Goal: Information Seeking & Learning: Learn about a topic

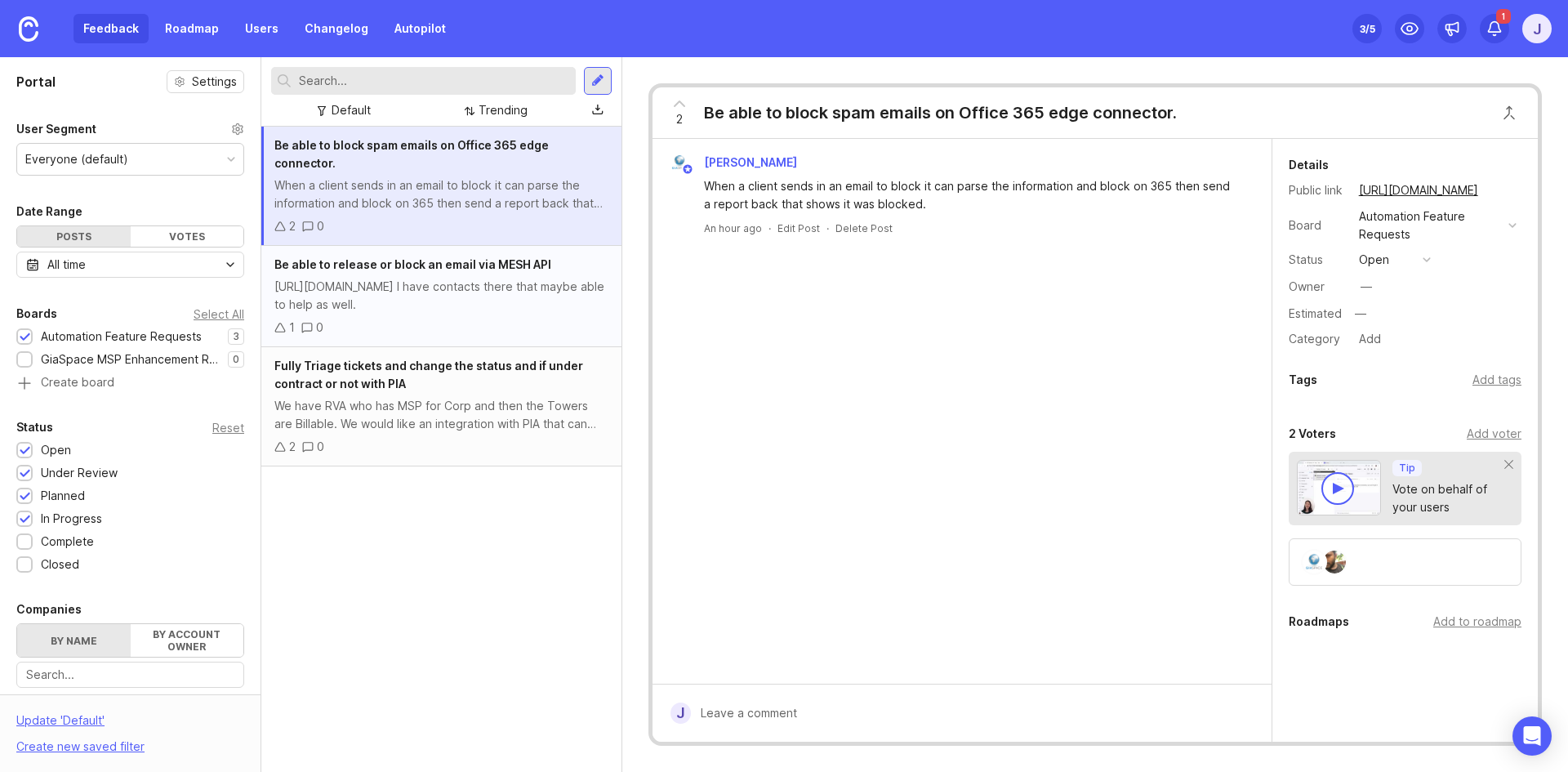
click at [410, 283] on div "[URL][DOMAIN_NAME] I have contacts there that maybe able to help as well." at bounding box center [441, 296] width 334 height 36
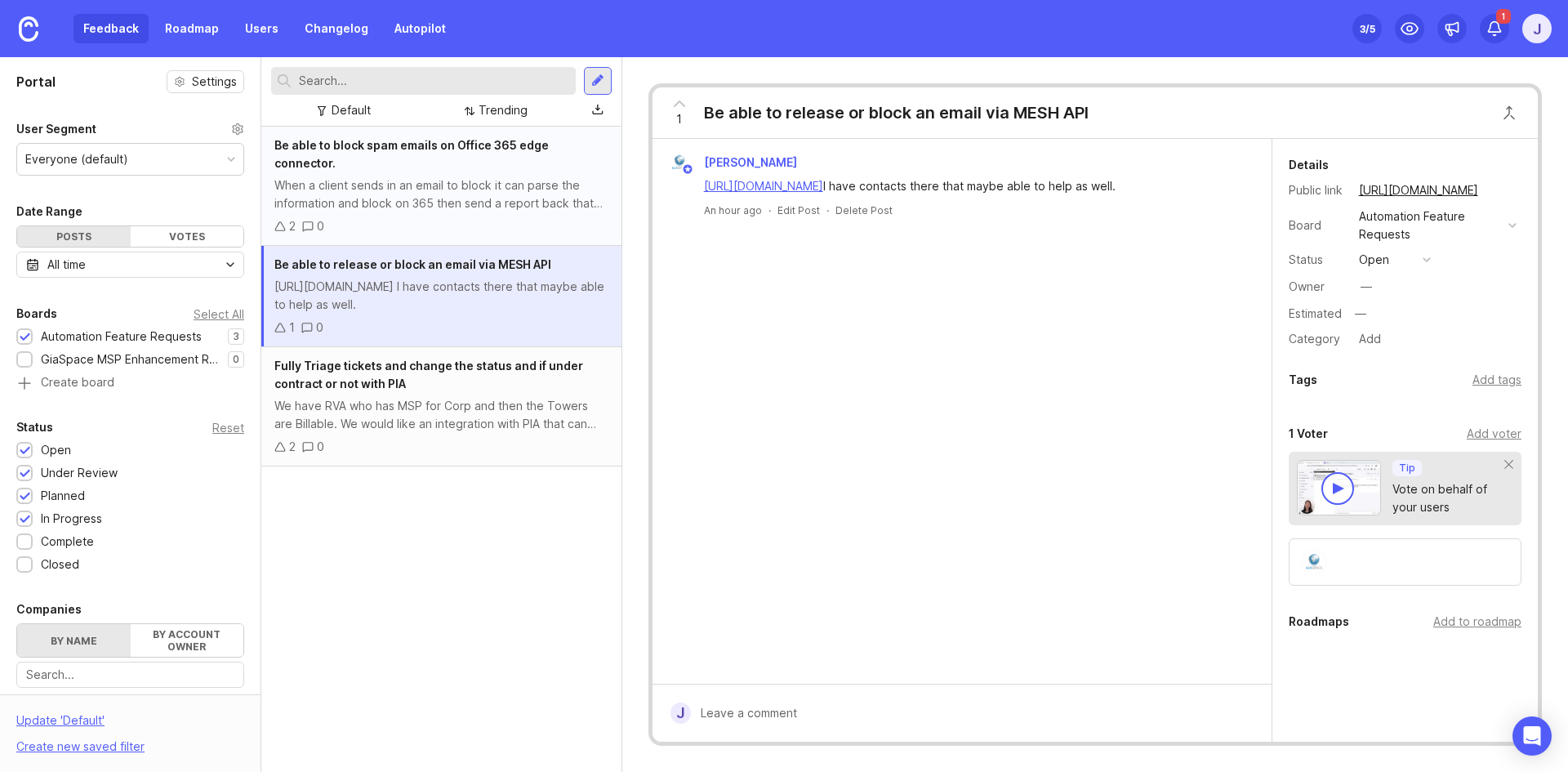
click at [488, 195] on div "Be able to block spam emails on Office 365 edge connector. When a client sends …" at bounding box center [441, 186] width 360 height 119
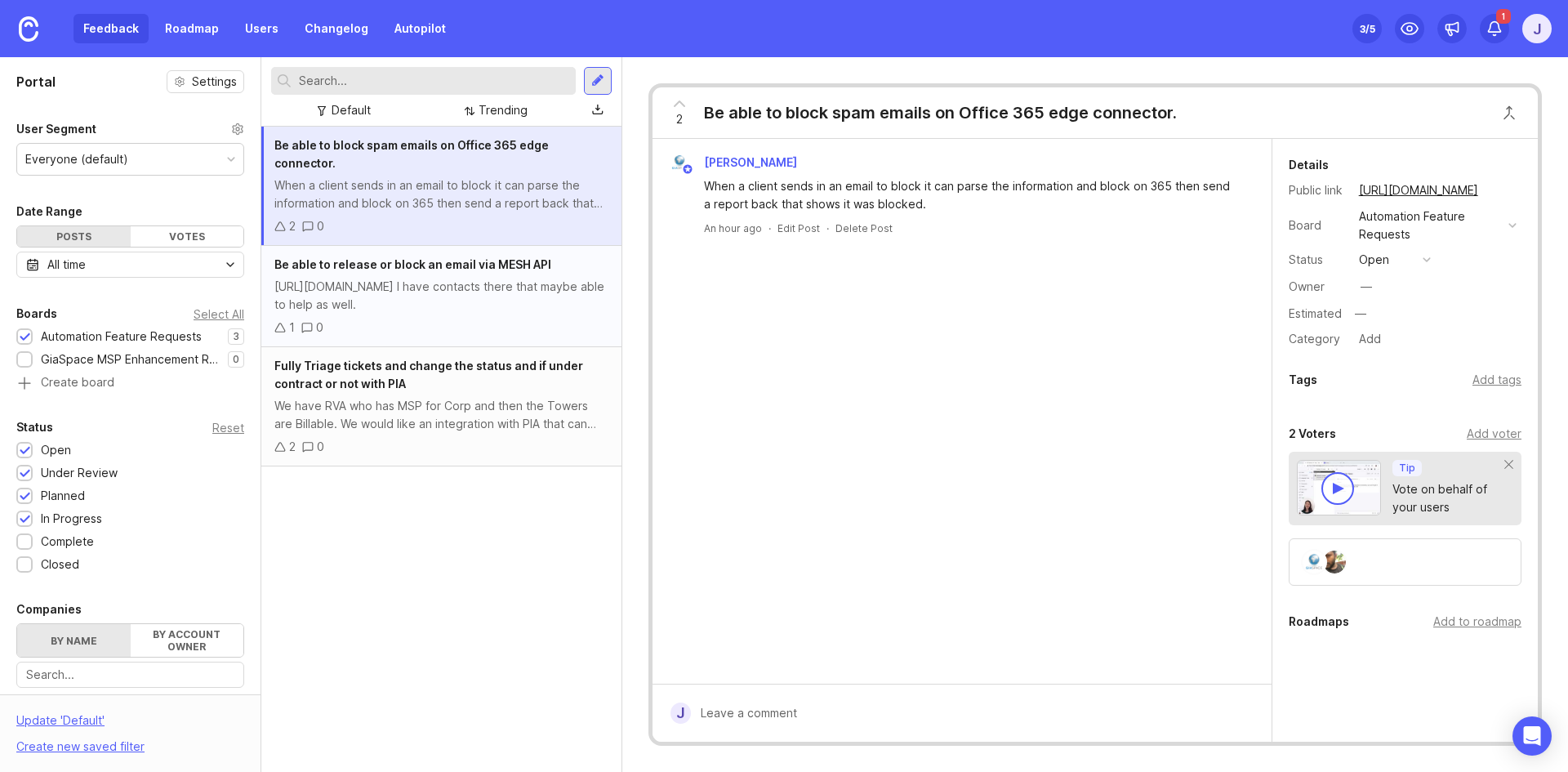
click at [552, 278] on div "[URL][DOMAIN_NAME] I have contacts there that maybe able to help as well." at bounding box center [441, 296] width 334 height 36
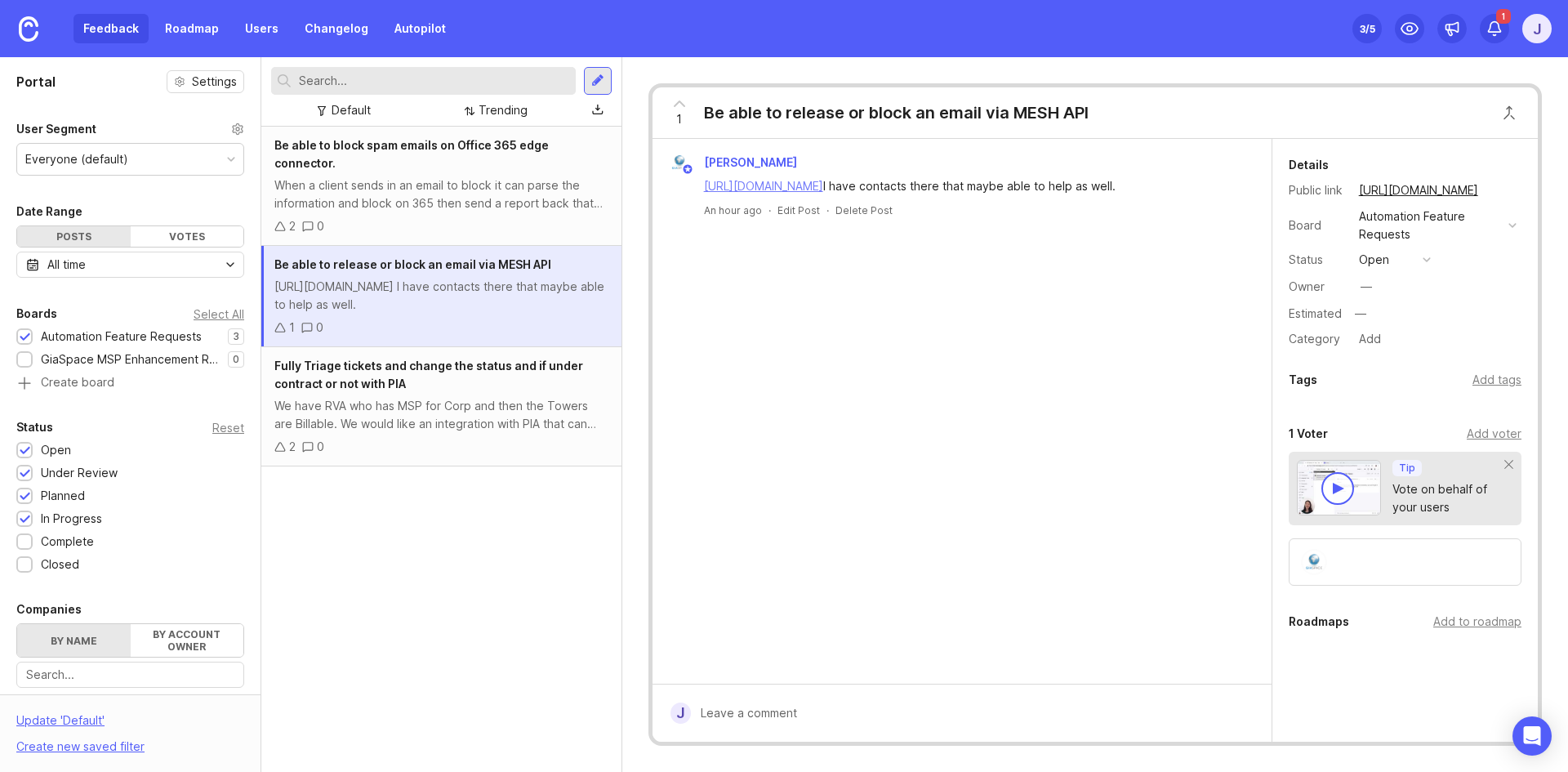
click at [816, 188] on link "[URL][DOMAIN_NAME]" at bounding box center [763, 186] width 119 height 14
click at [487, 193] on div "When a client sends in an email to block it can parse the information and block…" at bounding box center [441, 194] width 334 height 36
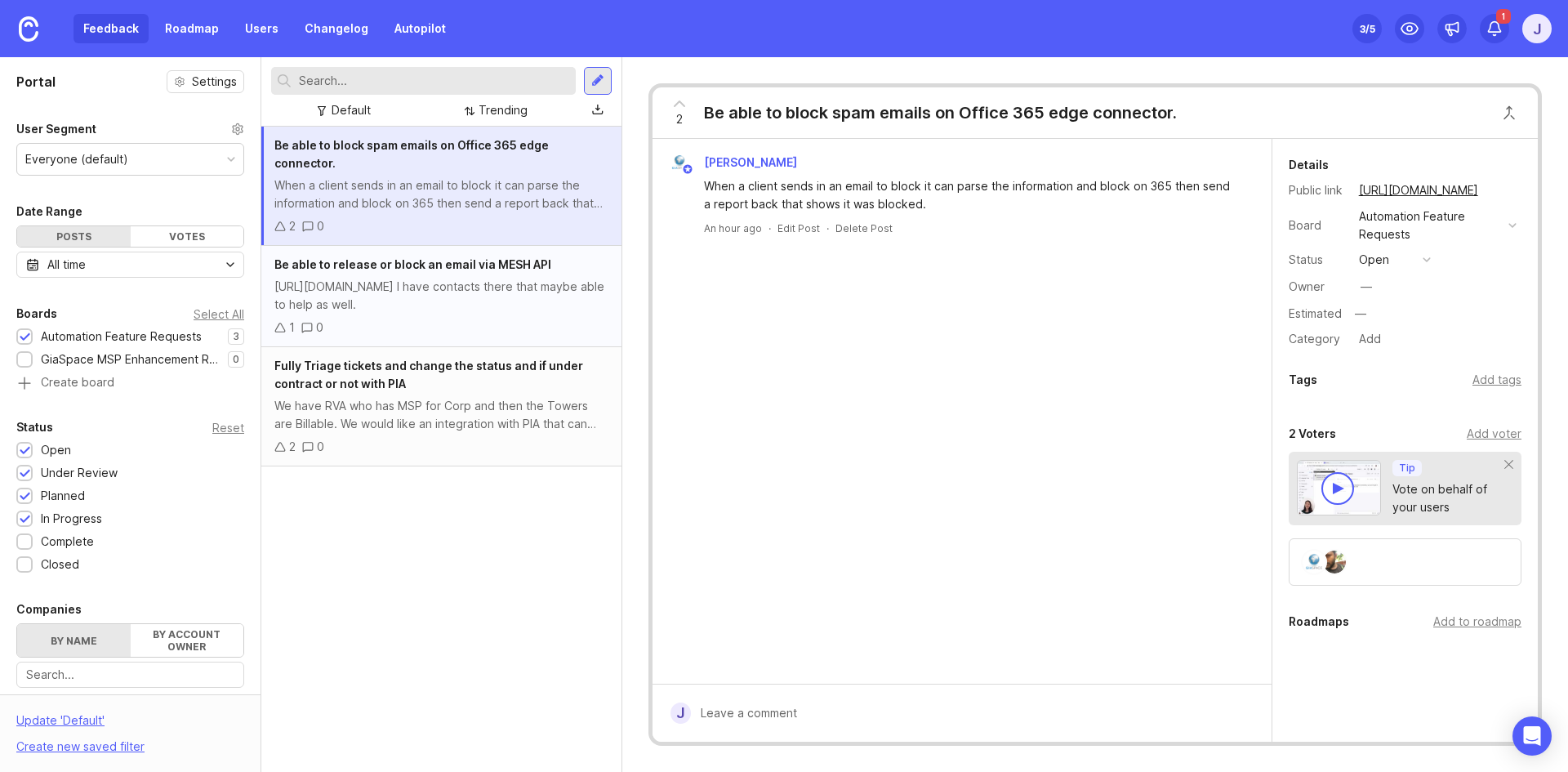
click at [417, 256] on div "Be able to release or block an email via MESH API [URL][DOMAIN_NAME] I have con…" at bounding box center [441, 296] width 360 height 101
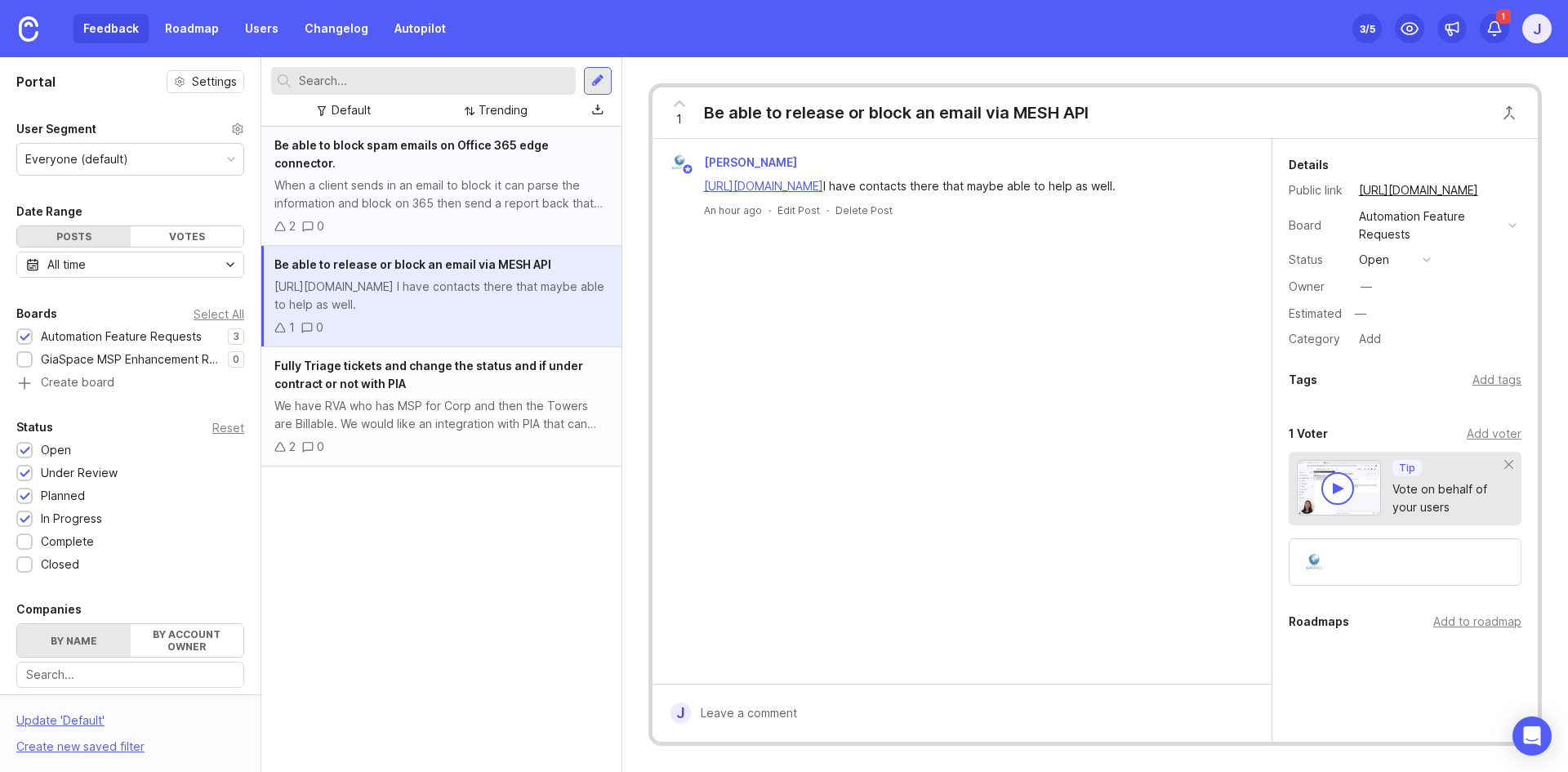
click at [413, 180] on div "When a client sends in an email to block it can parse the information and block…" at bounding box center [441, 194] width 334 height 36
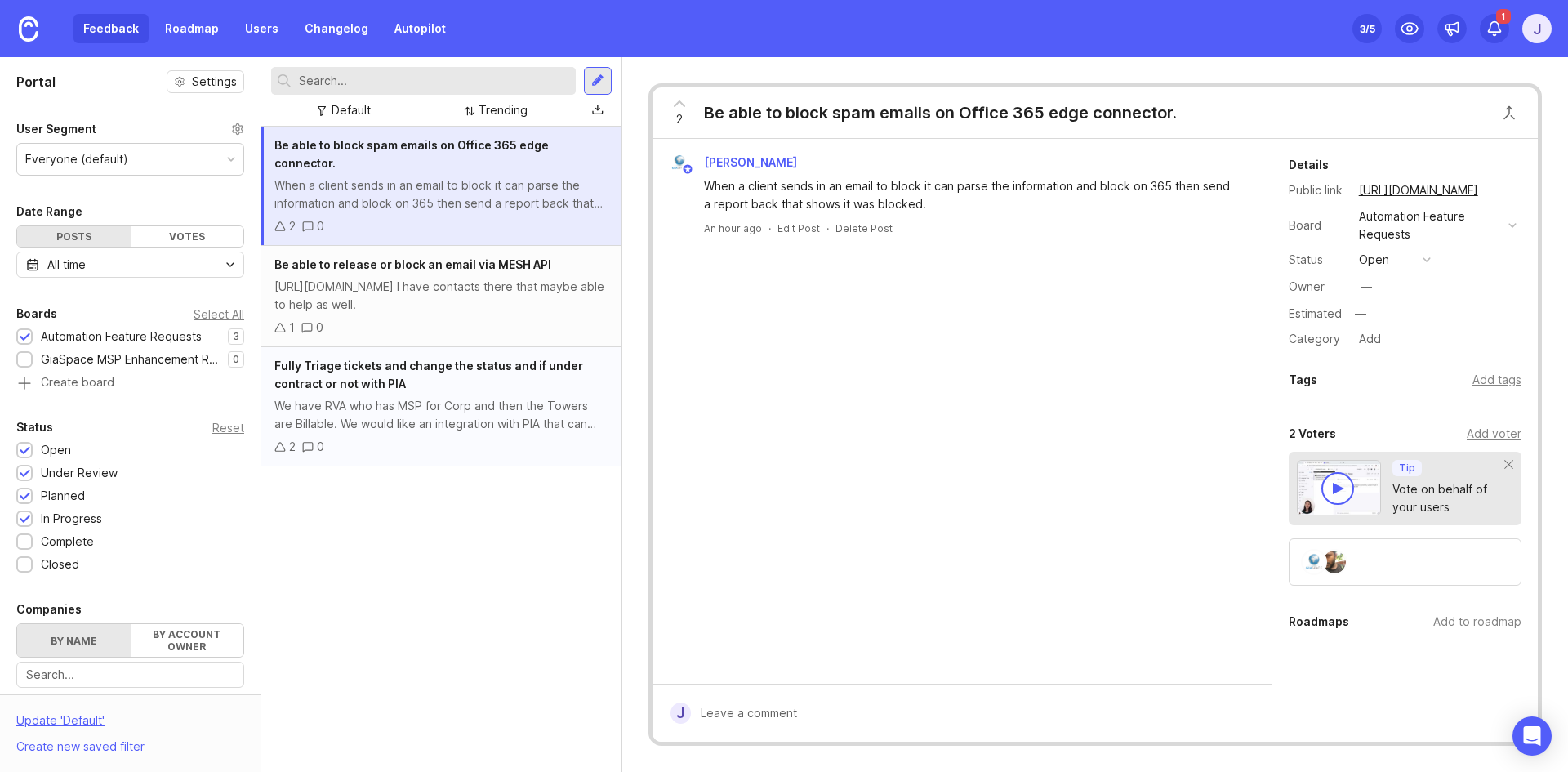
click at [429, 366] on div "Fully Triage tickets and change the status and if under contract or not with PIA" at bounding box center [441, 375] width 334 height 36
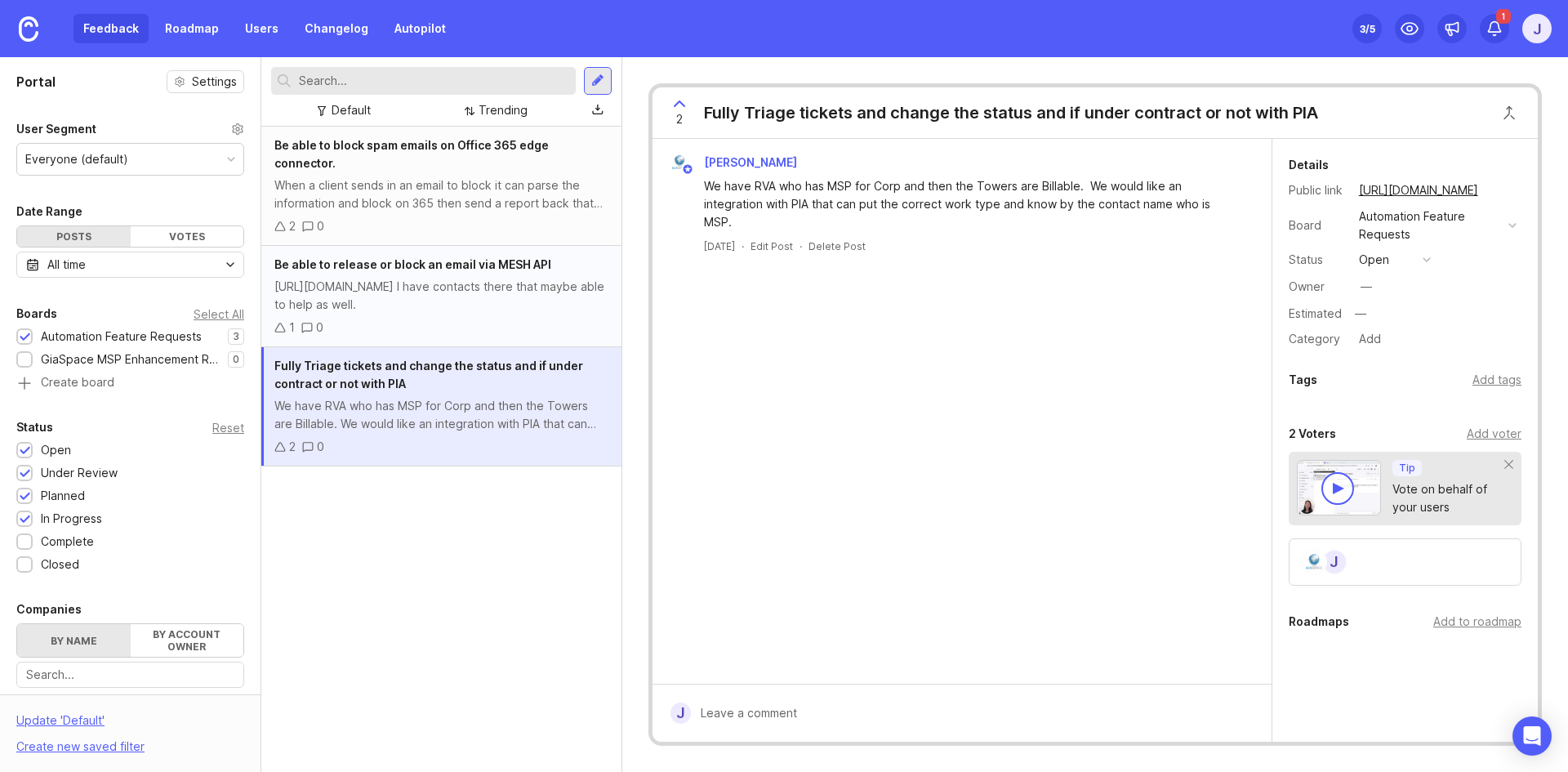
click at [454, 278] on div "[URL][DOMAIN_NAME] I have contacts there that maybe able to help as well." at bounding box center [441, 296] width 334 height 36
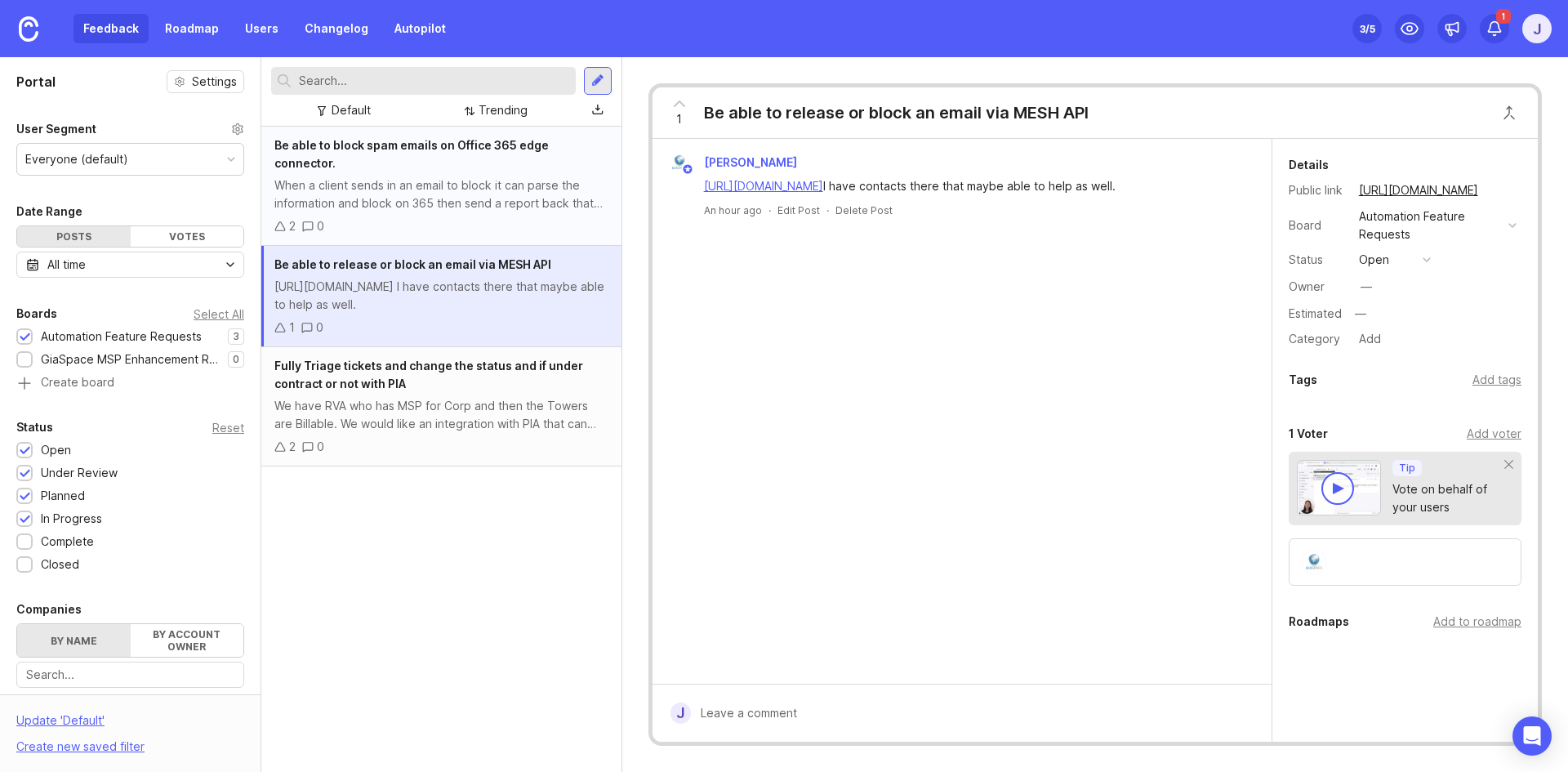
click at [434, 217] on div "2 0" at bounding box center [441, 226] width 334 height 18
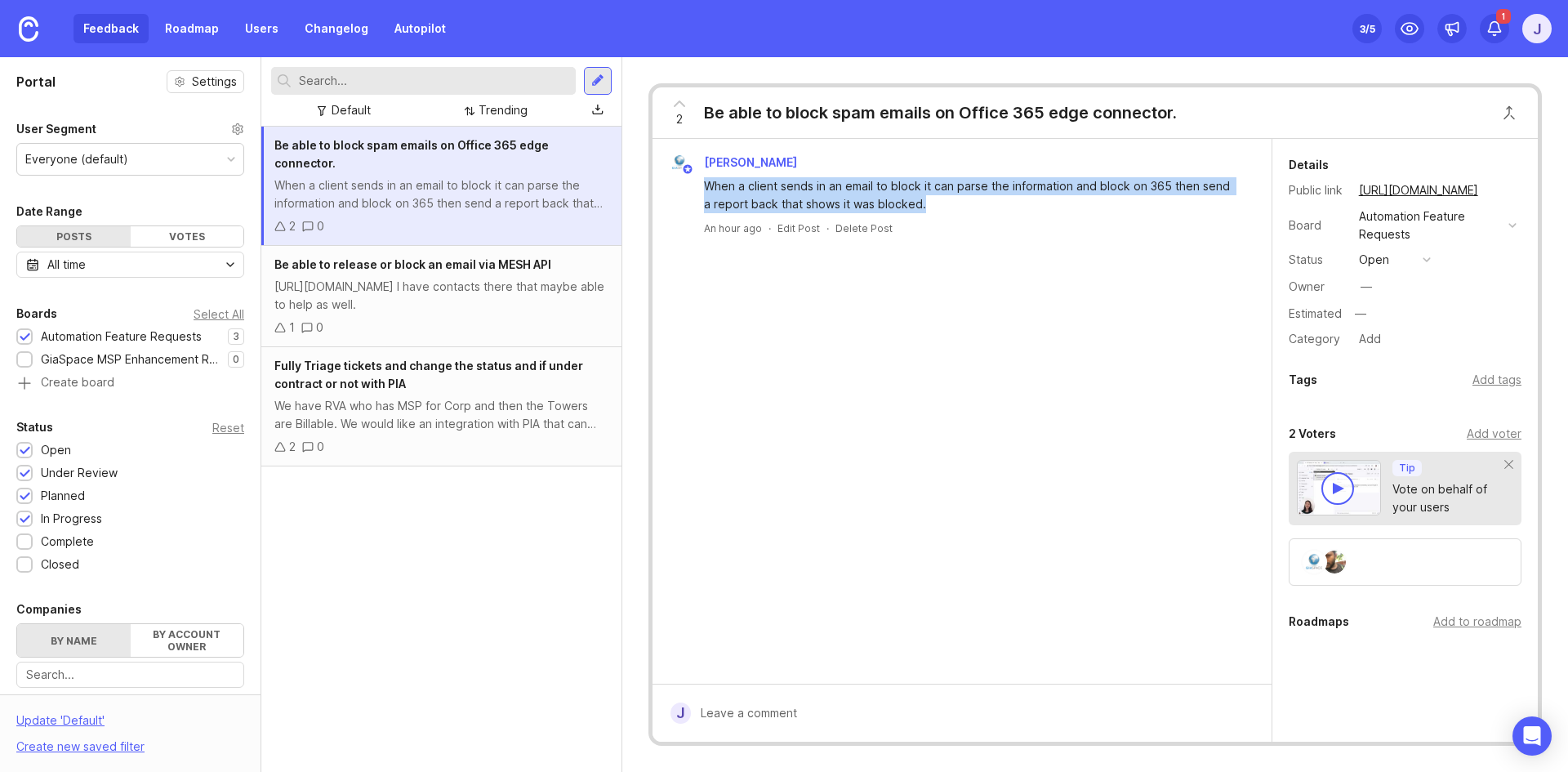
drag, startPoint x: 704, startPoint y: 182, endPoint x: 912, endPoint y: 205, distance: 209.5
click at [912, 205] on div "When a client sends in an email to block it can parse the information and block…" at bounding box center [971, 195] width 535 height 36
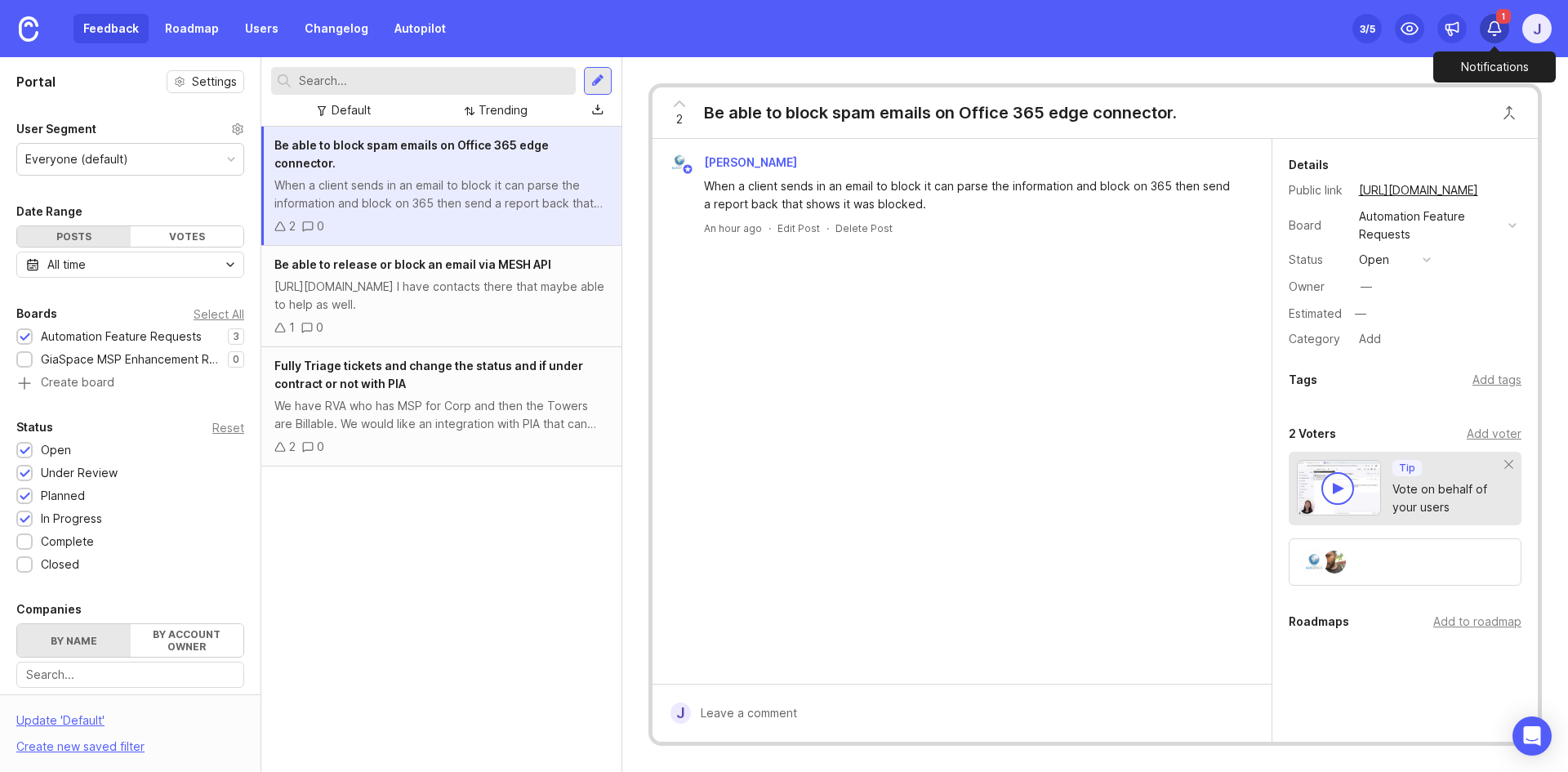
click at [1500, 24] on icon at bounding box center [1494, 28] width 16 height 16
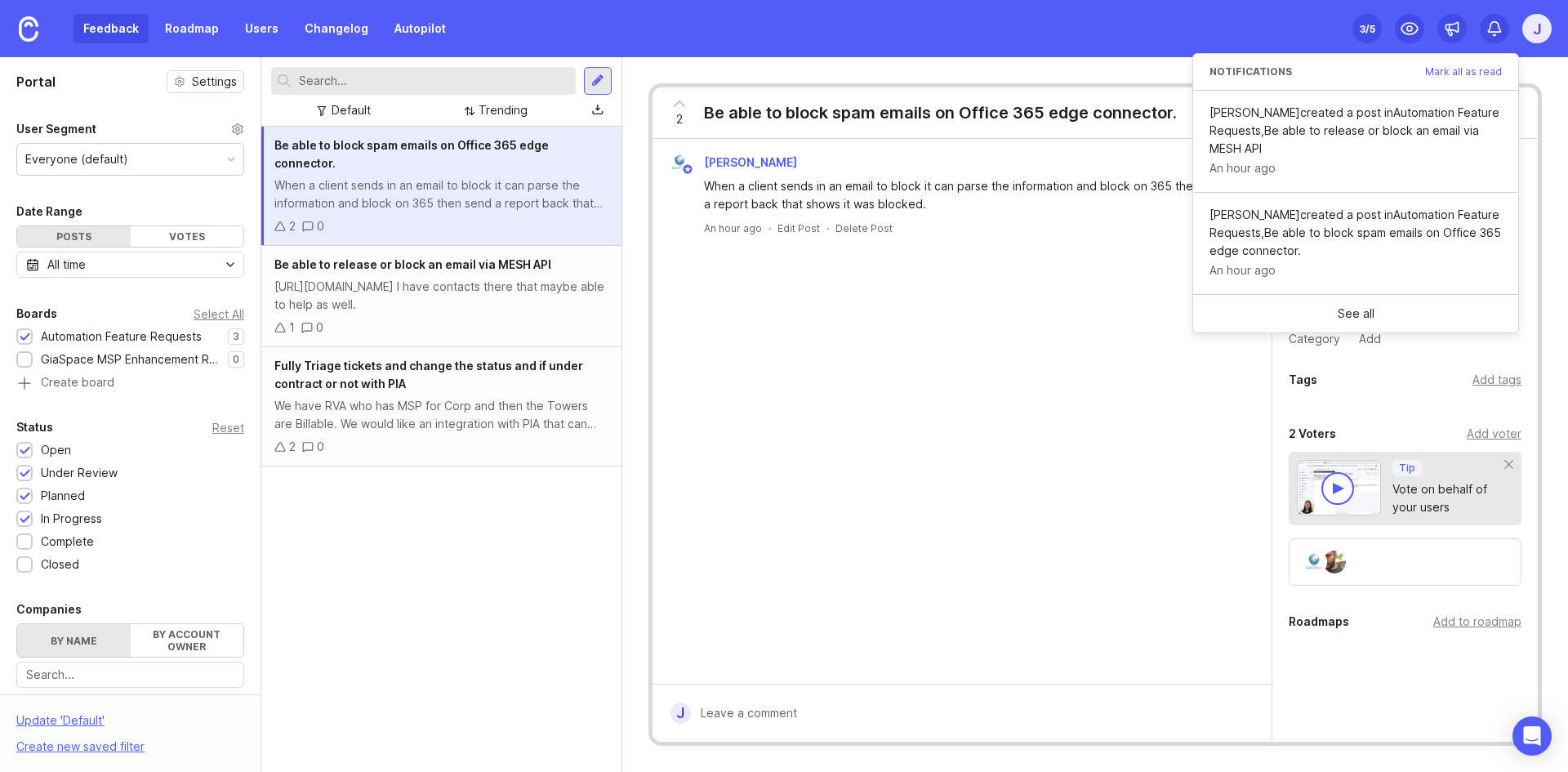
click at [1249, 27] on div "Feedback Roadmap Users Changelog Autopilot Set up Canny 3 /5 J" at bounding box center [784, 28] width 1568 height 57
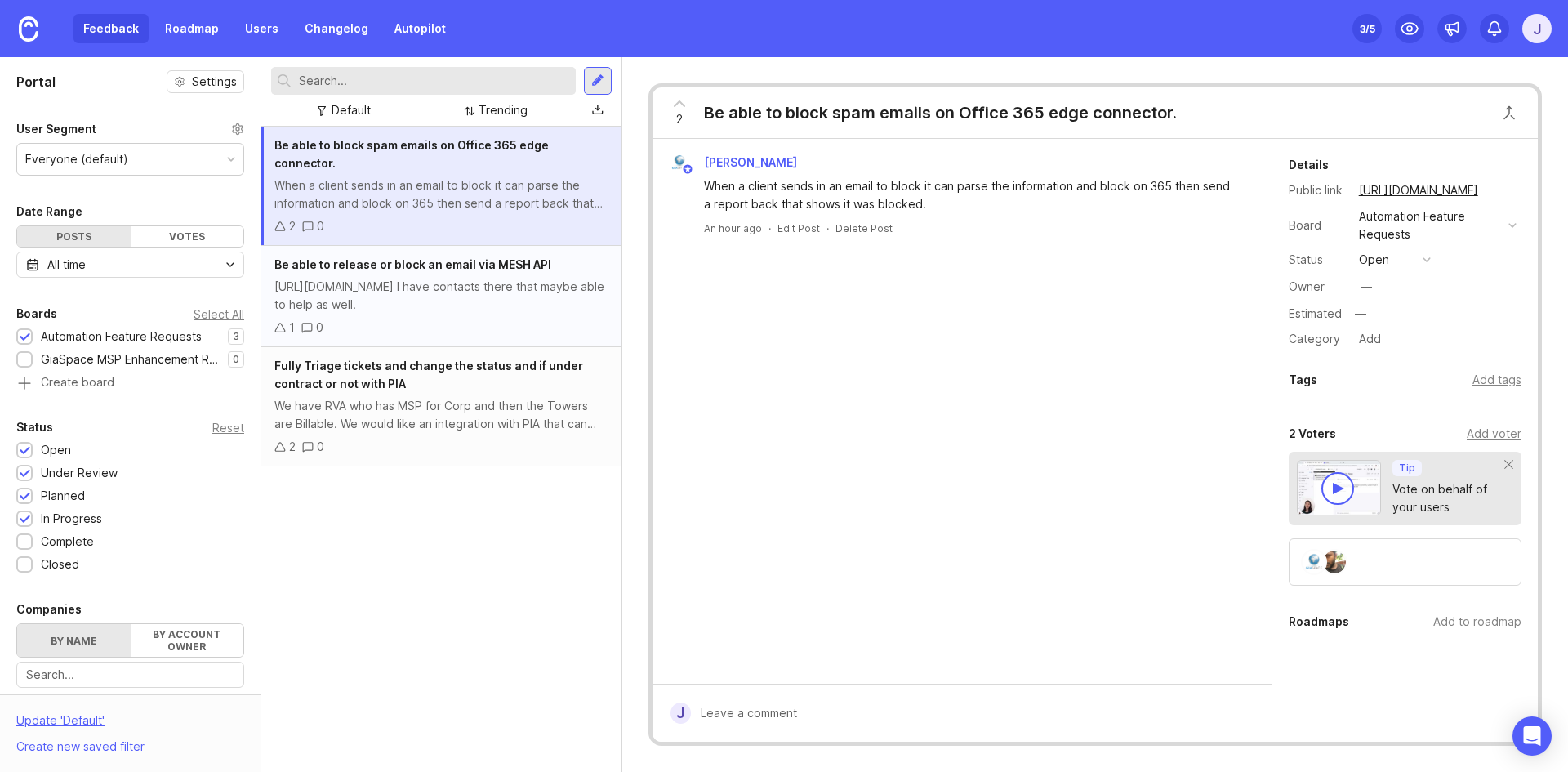
click at [551, 256] on div "Be able to release or block an email via MESH API" at bounding box center [441, 265] width 334 height 18
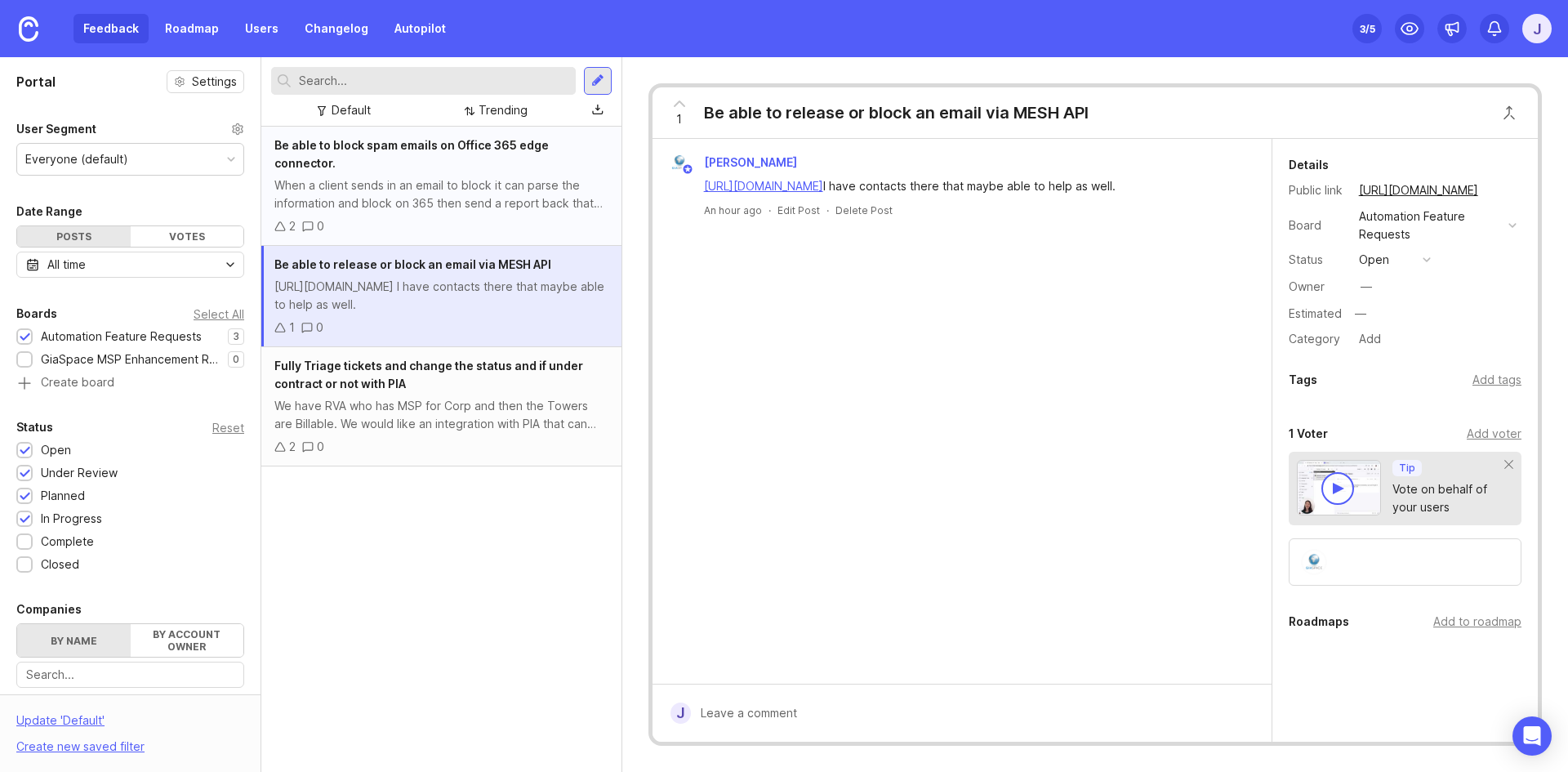
click at [558, 217] on div "2 0" at bounding box center [441, 226] width 334 height 18
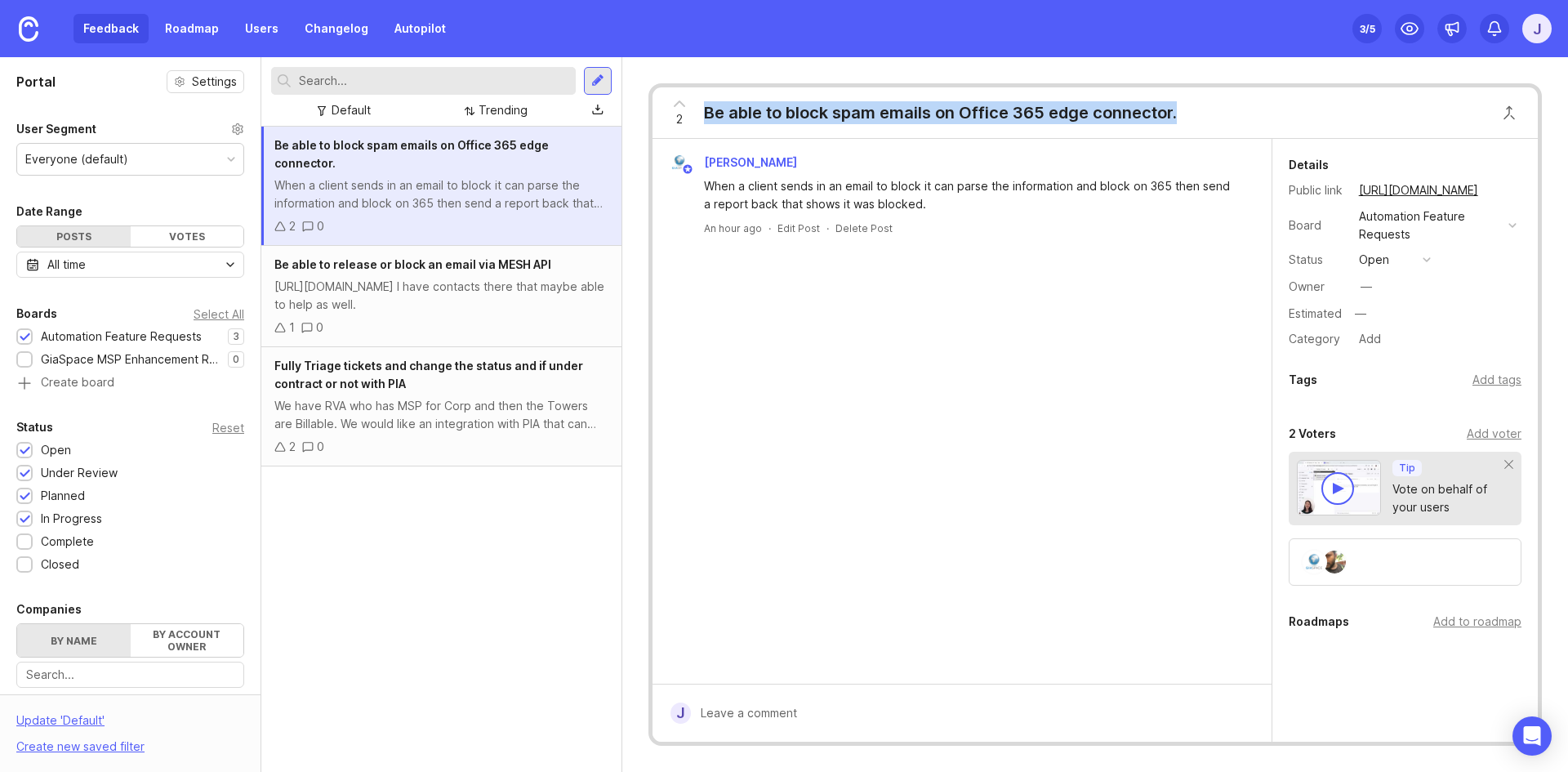
drag, startPoint x: 704, startPoint y: 114, endPoint x: 1192, endPoint y: 125, distance: 488.4
click at [1192, 125] on div "2 Be able to block spam emails on Office 365 edge connector." at bounding box center [1094, 112] width 885 height 51
click at [1140, 119] on div "Be able to block spam emails on Office 365 edge connector." at bounding box center [940, 112] width 473 height 23
drag, startPoint x: 1172, startPoint y: 111, endPoint x: 698, endPoint y: 117, distance: 473.7
click at [698, 117] on div "2 Be able to block spam emails on Office 365 edge connector." at bounding box center [918, 112] width 532 height 51
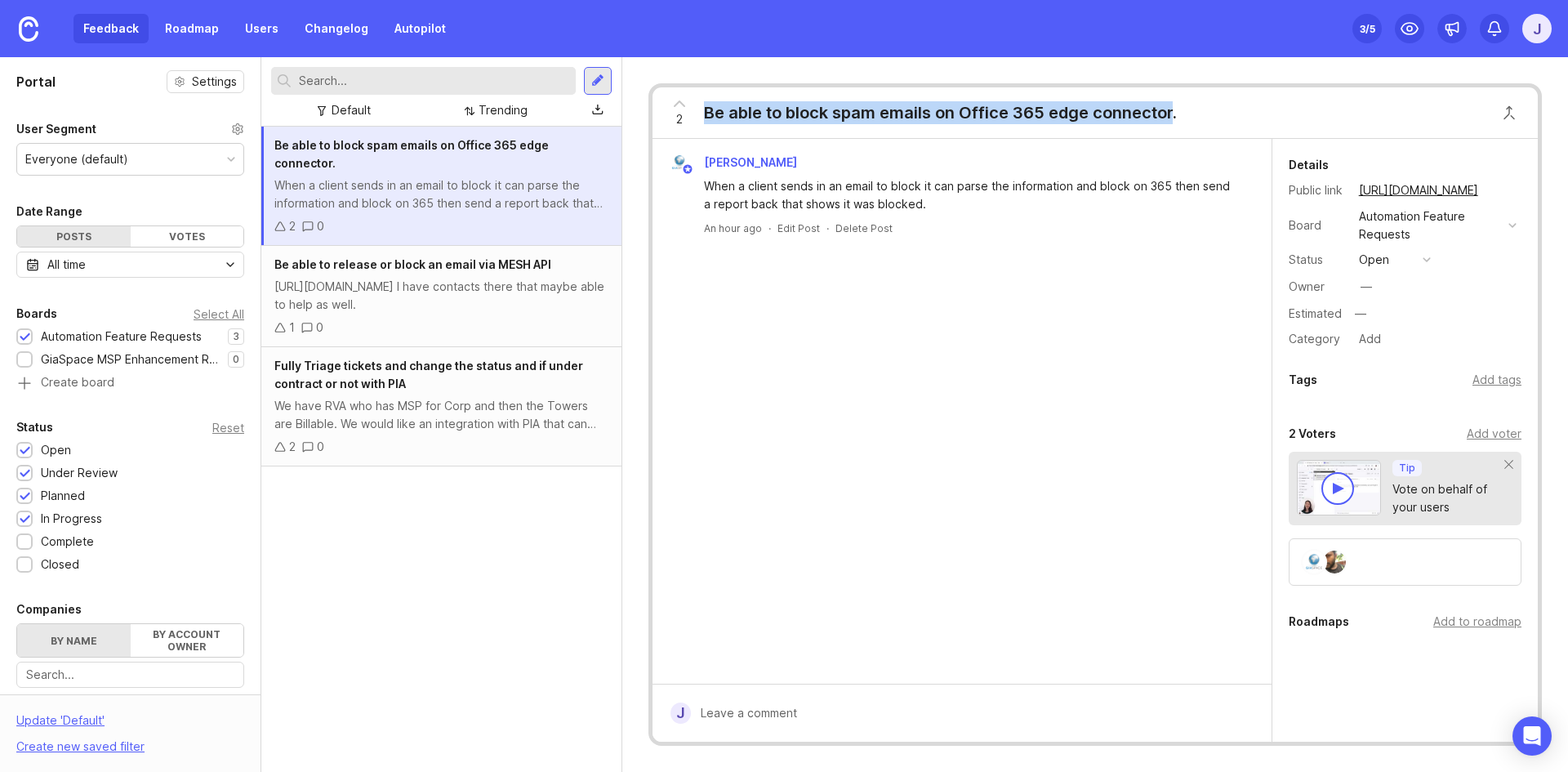
copy div "Be able to block spam emails on Office 365 edge connector"
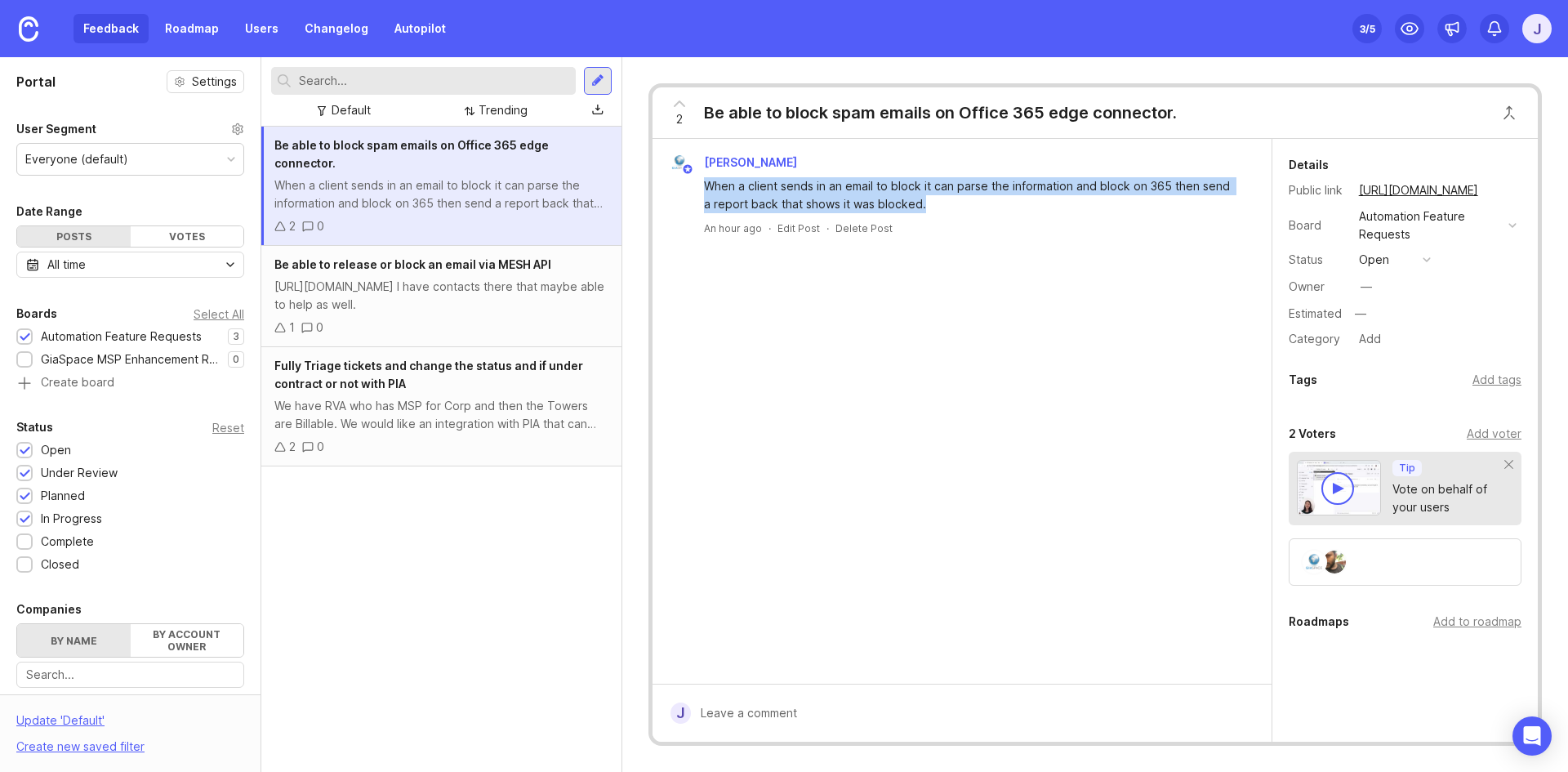
drag, startPoint x: 923, startPoint y: 203, endPoint x: 706, endPoint y: 189, distance: 217.7
click at [706, 189] on div "When a client sends in an email to block it can parse the information and block…" at bounding box center [971, 195] width 535 height 36
copy div "When a client sends in an email to block it can parse the information and block…"
click at [1042, 189] on div "When a client sends in an email to block it can parse the information and block…" at bounding box center [971, 195] width 535 height 36
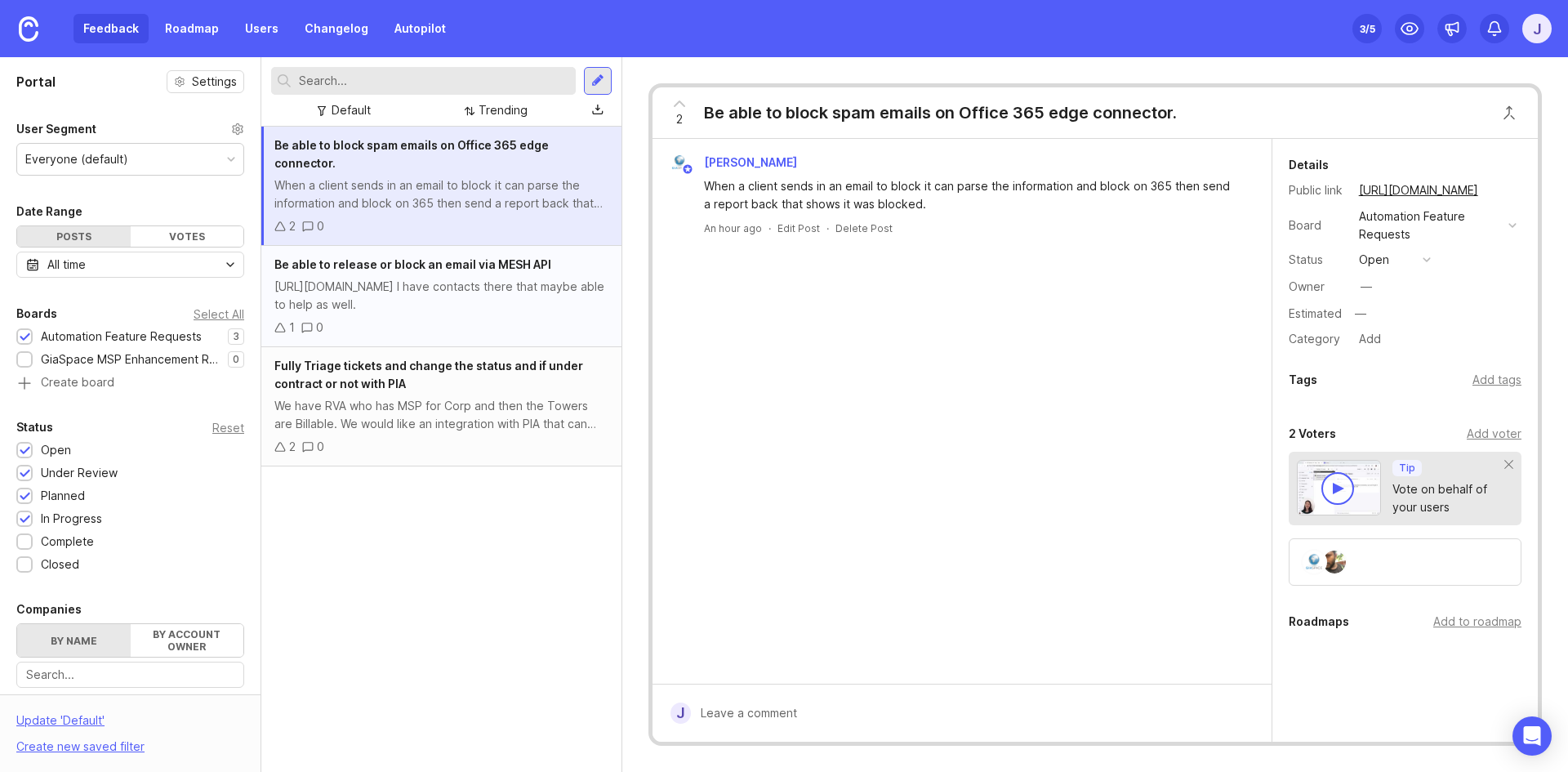
click at [567, 256] on div "Be able to release or block an email via MESH API" at bounding box center [441, 265] width 334 height 18
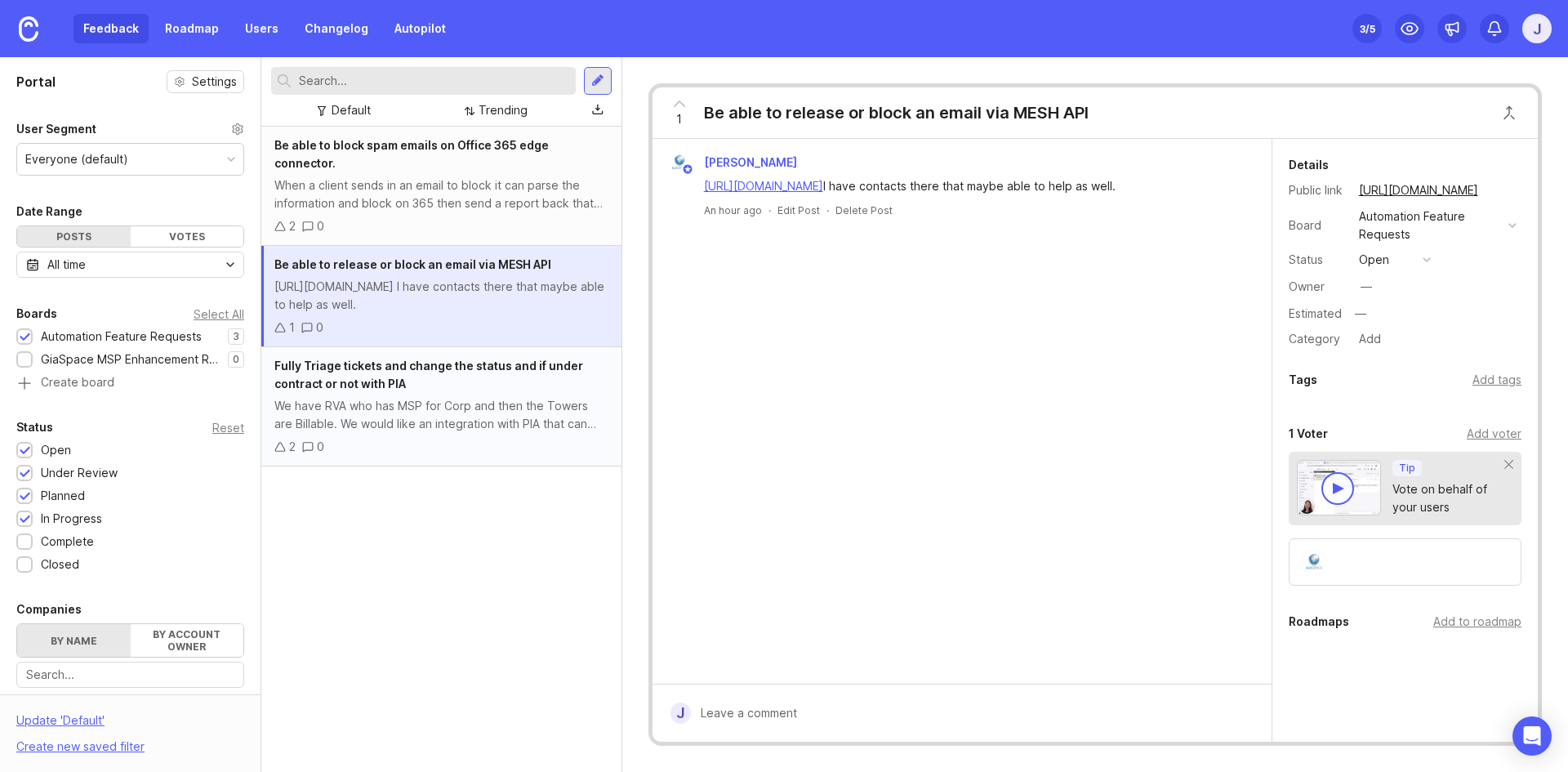
click at [429, 367] on div "Fully Triage tickets and change the status and if under contract or not with PIA" at bounding box center [441, 375] width 334 height 36
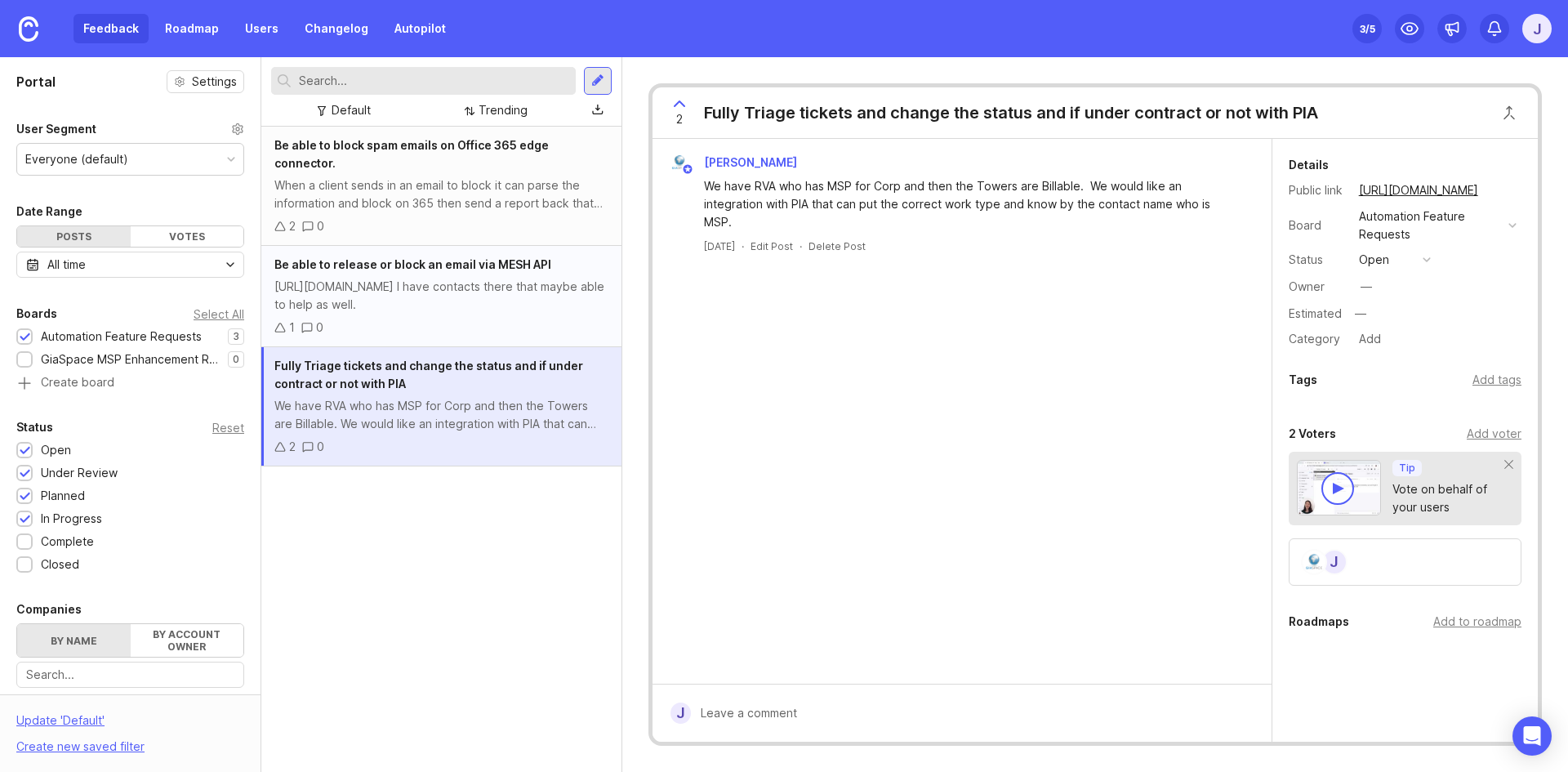
click at [431, 298] on div "Be able to release or block an email via MESH API [URL][DOMAIN_NAME] I have con…" at bounding box center [441, 296] width 360 height 101
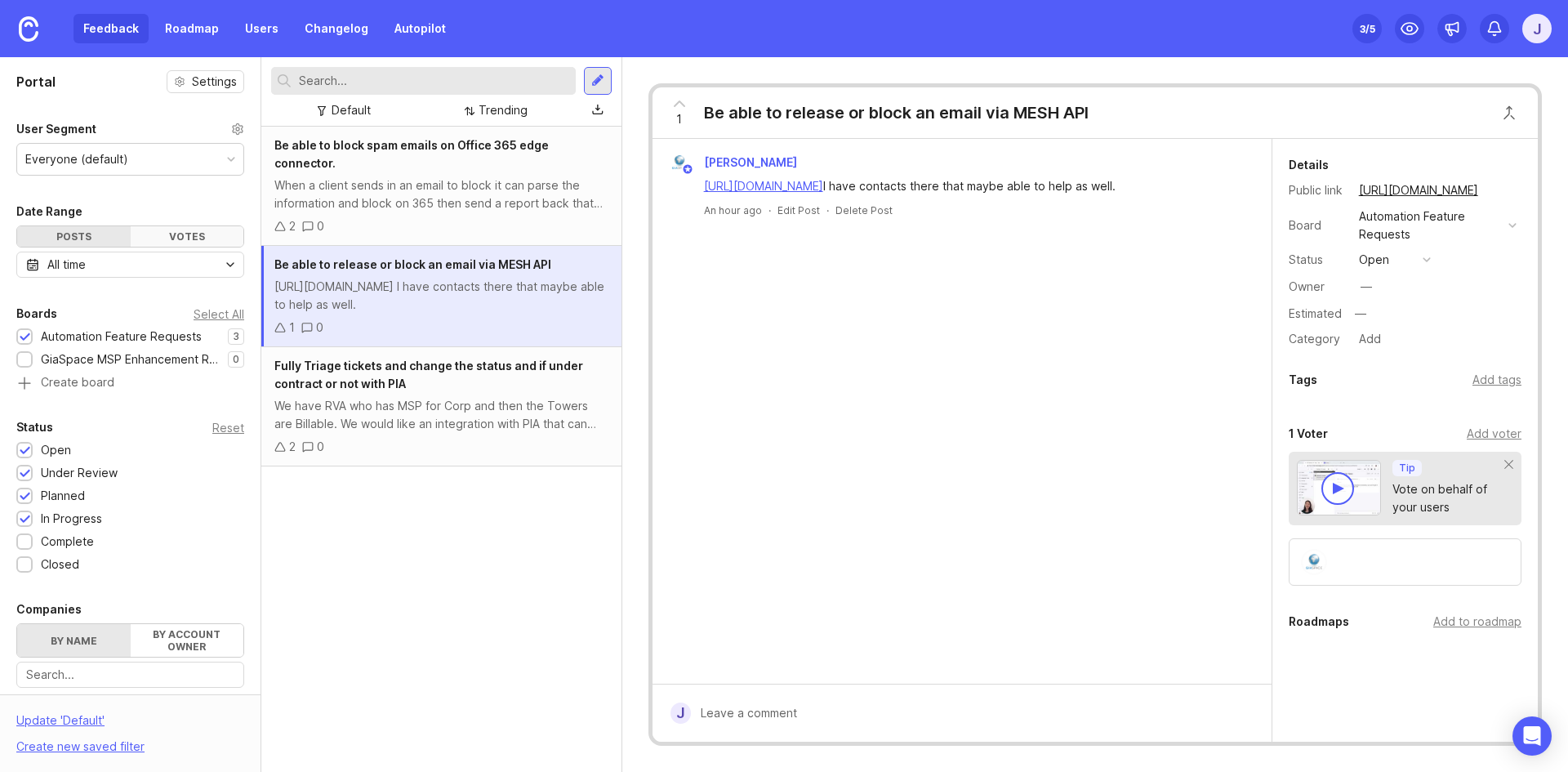
click at [191, 236] on div "Votes" at bounding box center [188, 236] width 114 height 20
click at [73, 234] on div "Posts" at bounding box center [74, 236] width 114 height 20
click at [161, 266] on div "All time" at bounding box center [130, 265] width 228 height 26
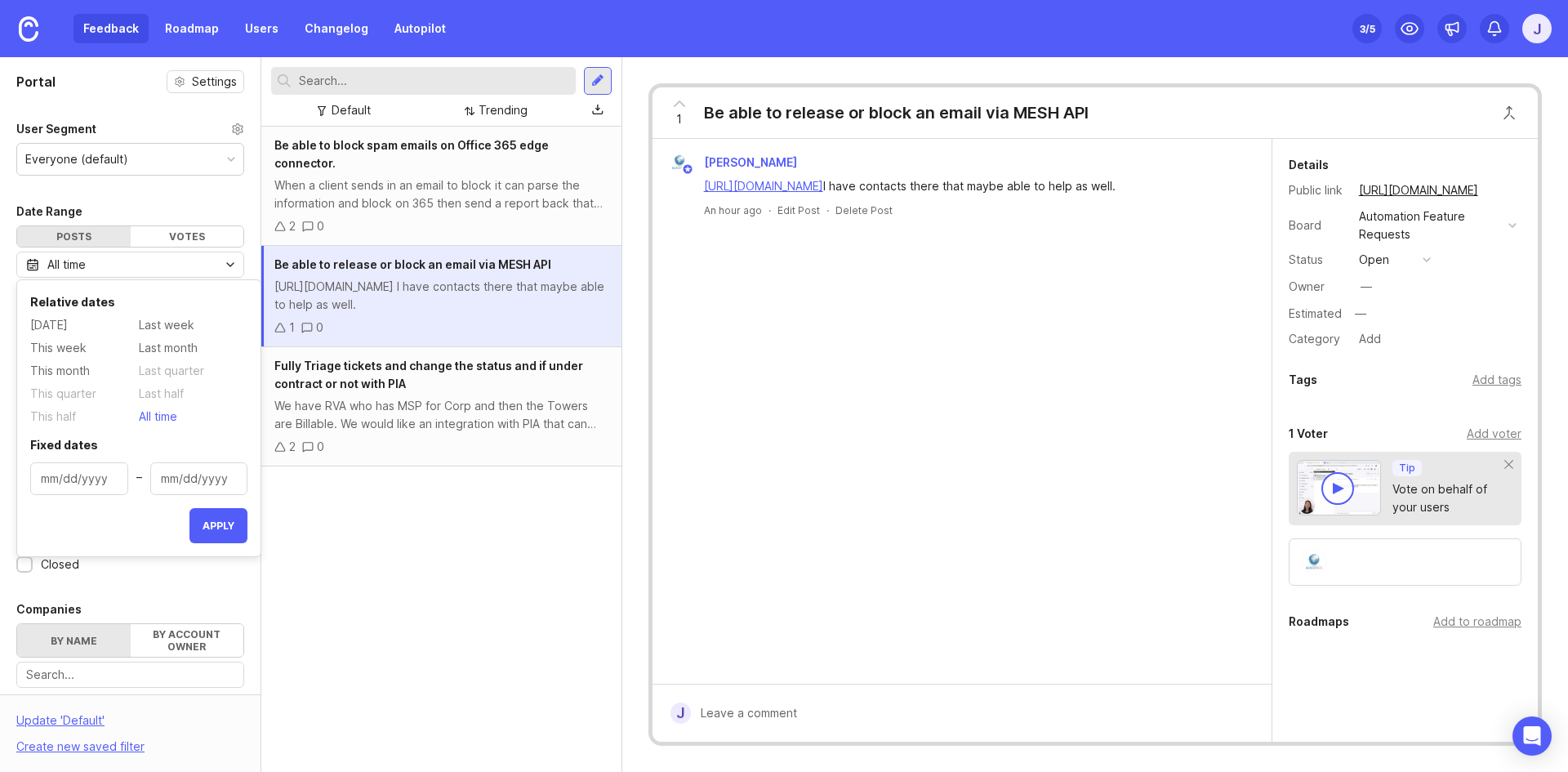
click at [161, 266] on div "All time" at bounding box center [130, 265] width 228 height 26
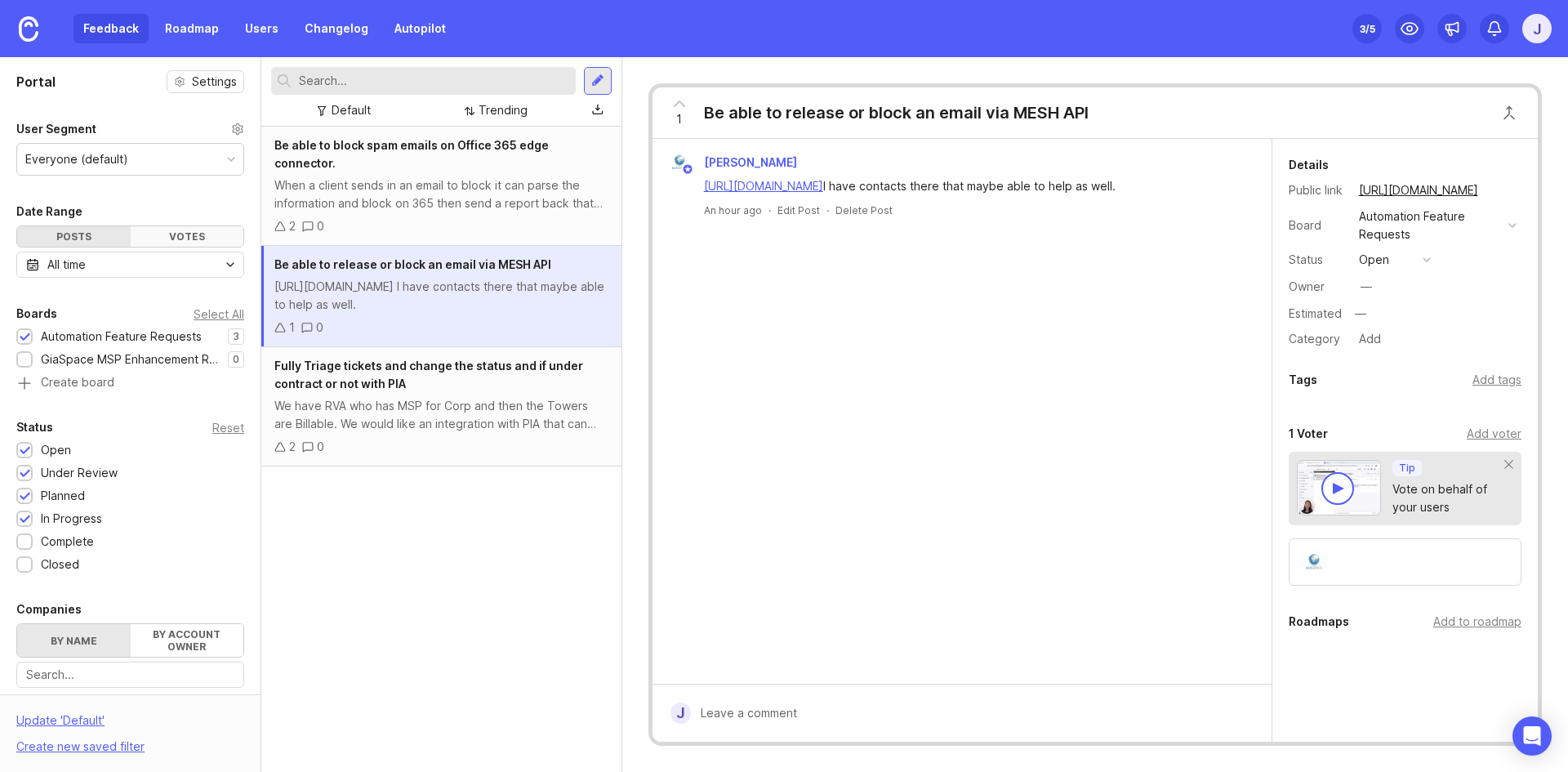
click at [170, 235] on div "Votes" at bounding box center [188, 236] width 114 height 20
click at [76, 228] on div "Posts" at bounding box center [74, 236] width 114 height 20
click at [474, 217] on div "2 0" at bounding box center [441, 226] width 334 height 18
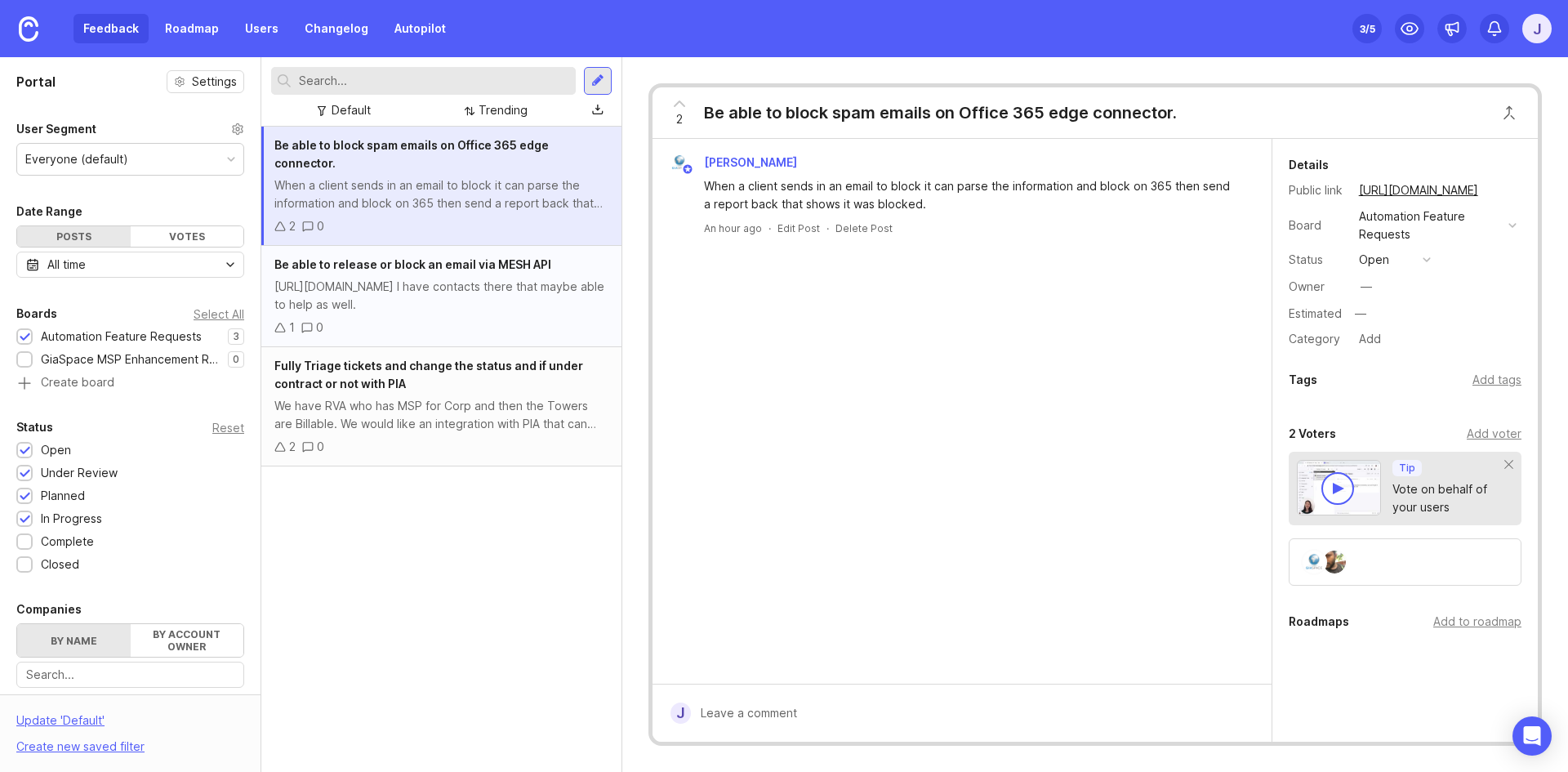
click at [480, 285] on div "[URL][DOMAIN_NAME] I have contacts there that maybe able to help as well." at bounding box center [441, 296] width 334 height 36
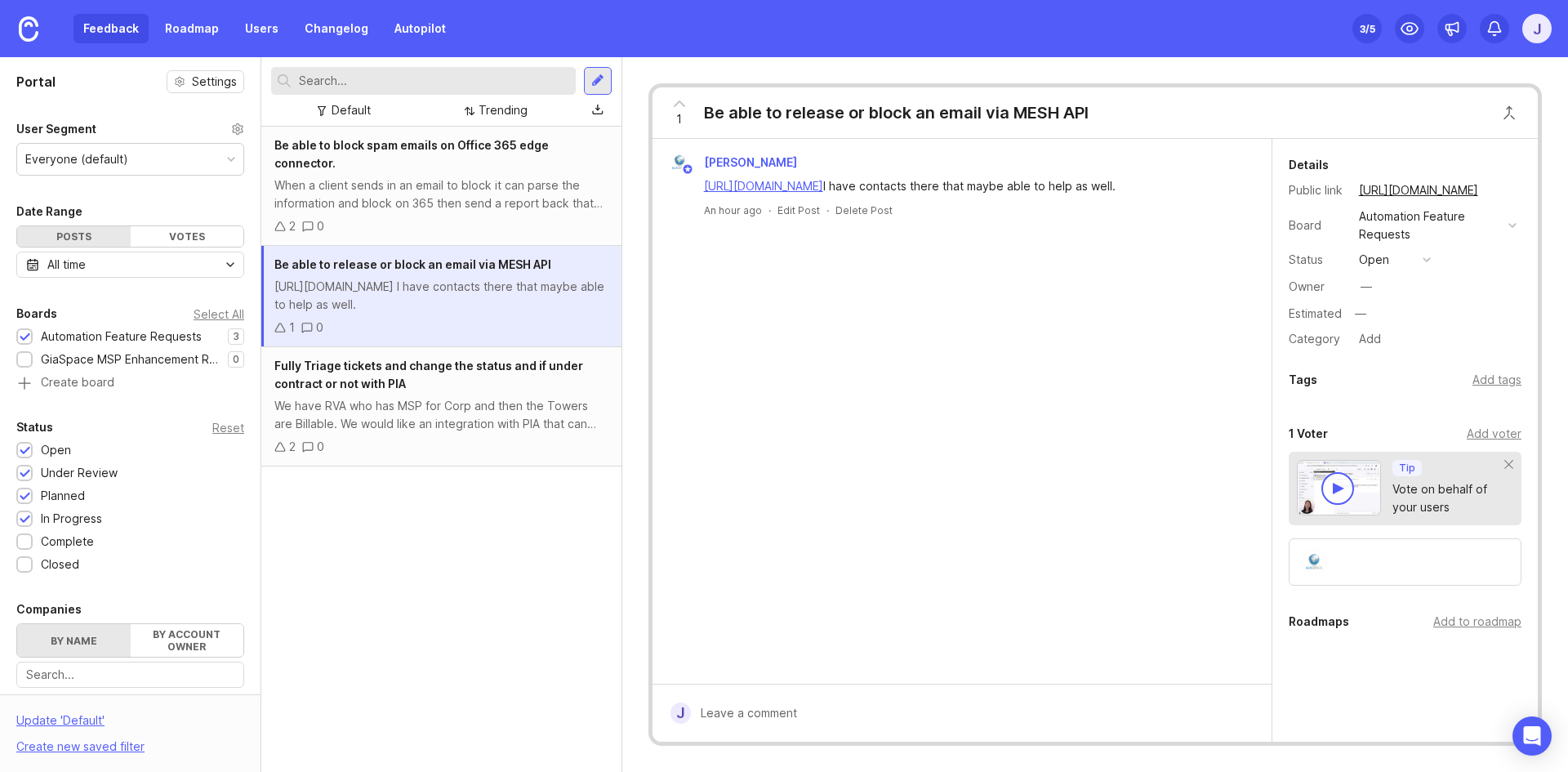
click at [789, 700] on div at bounding box center [974, 712] width 566 height 31
click at [477, 185] on div "When a client sends in an email to block it can parse the information and block…" at bounding box center [441, 194] width 334 height 36
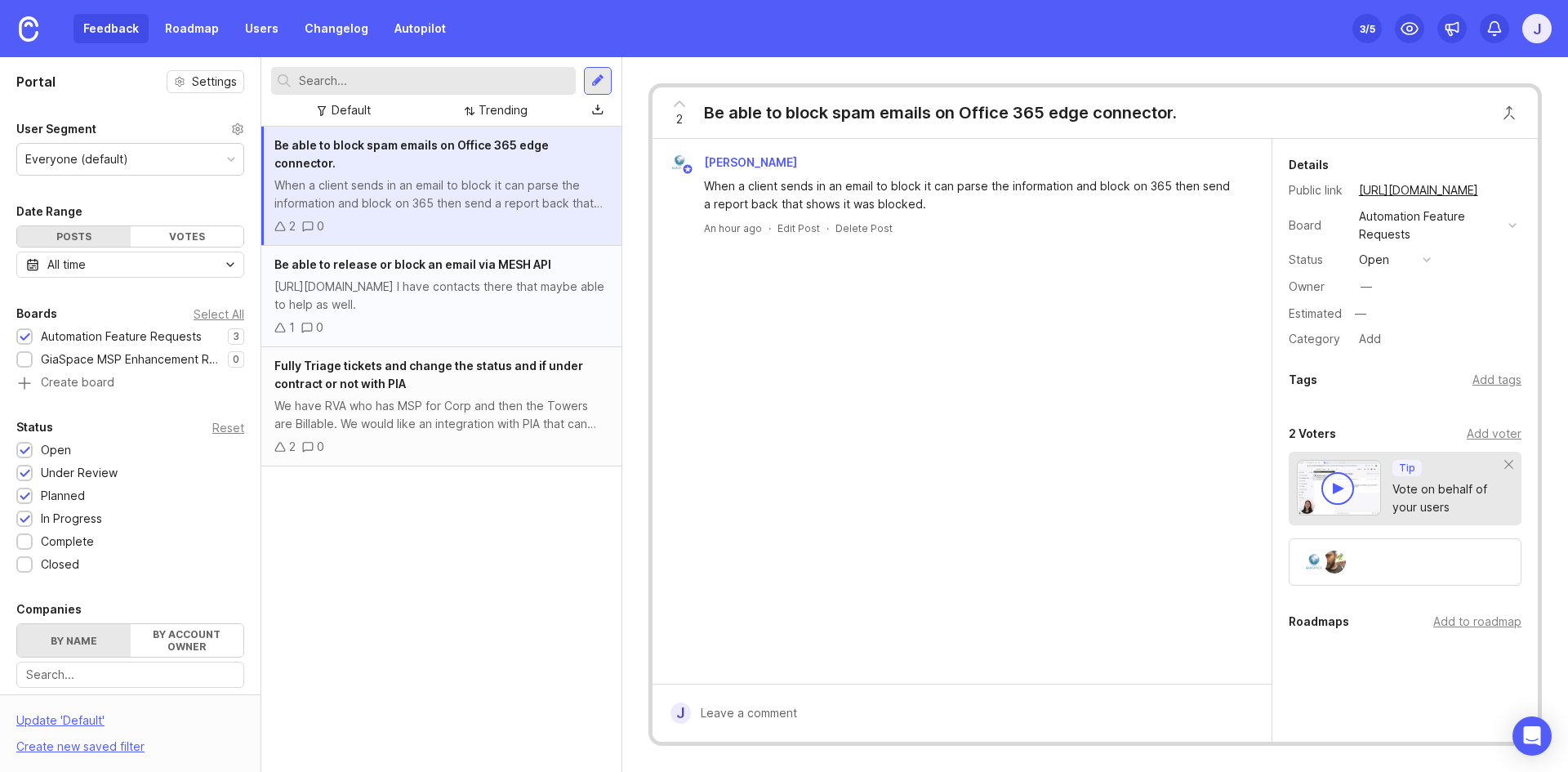
click at [566, 256] on div "Be able to release or block an email via MESH API" at bounding box center [441, 265] width 334 height 18
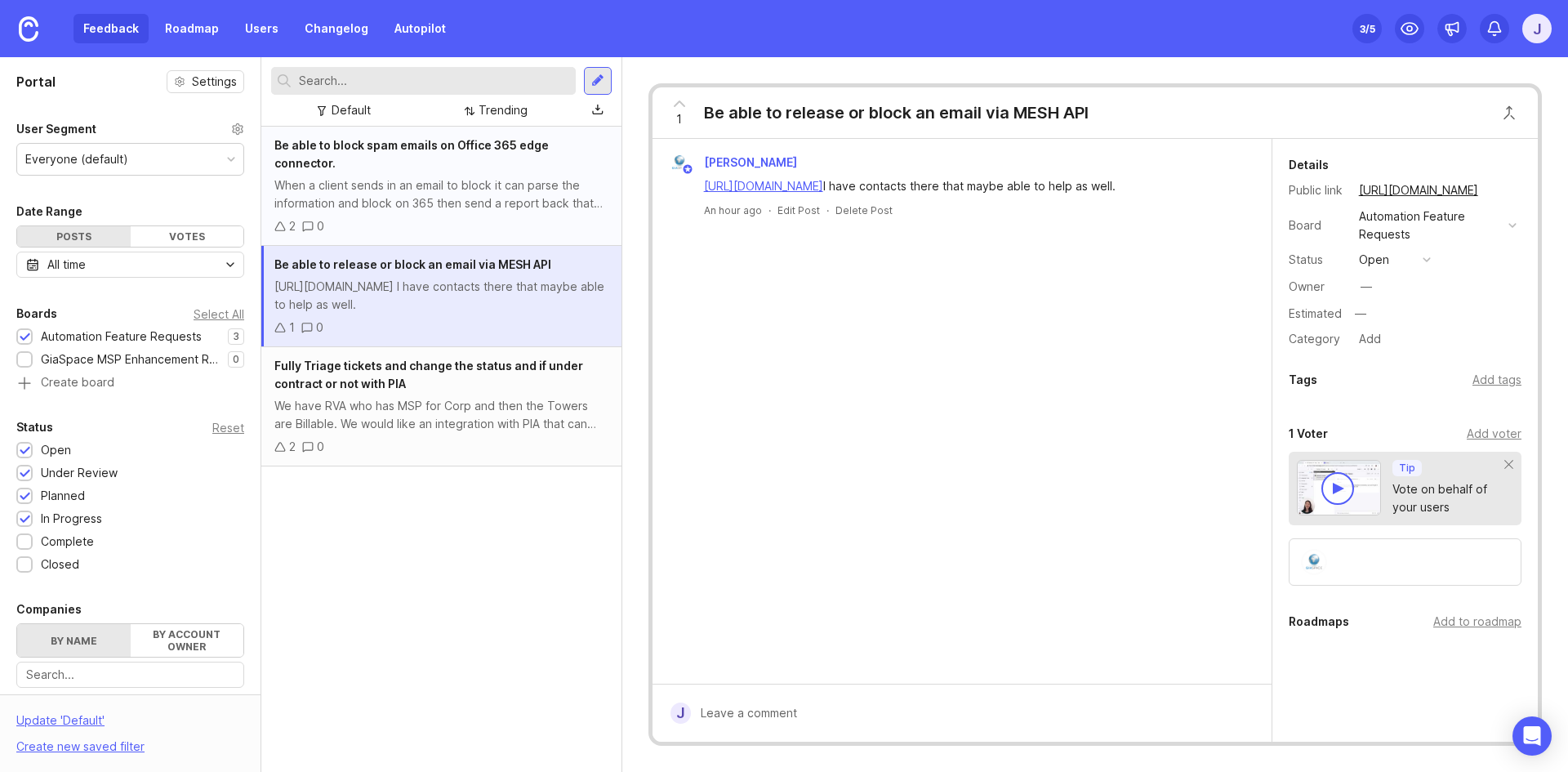
click at [534, 194] on div "Be able to block spam emails on Office 365 edge connector. When a client sends …" at bounding box center [441, 186] width 360 height 119
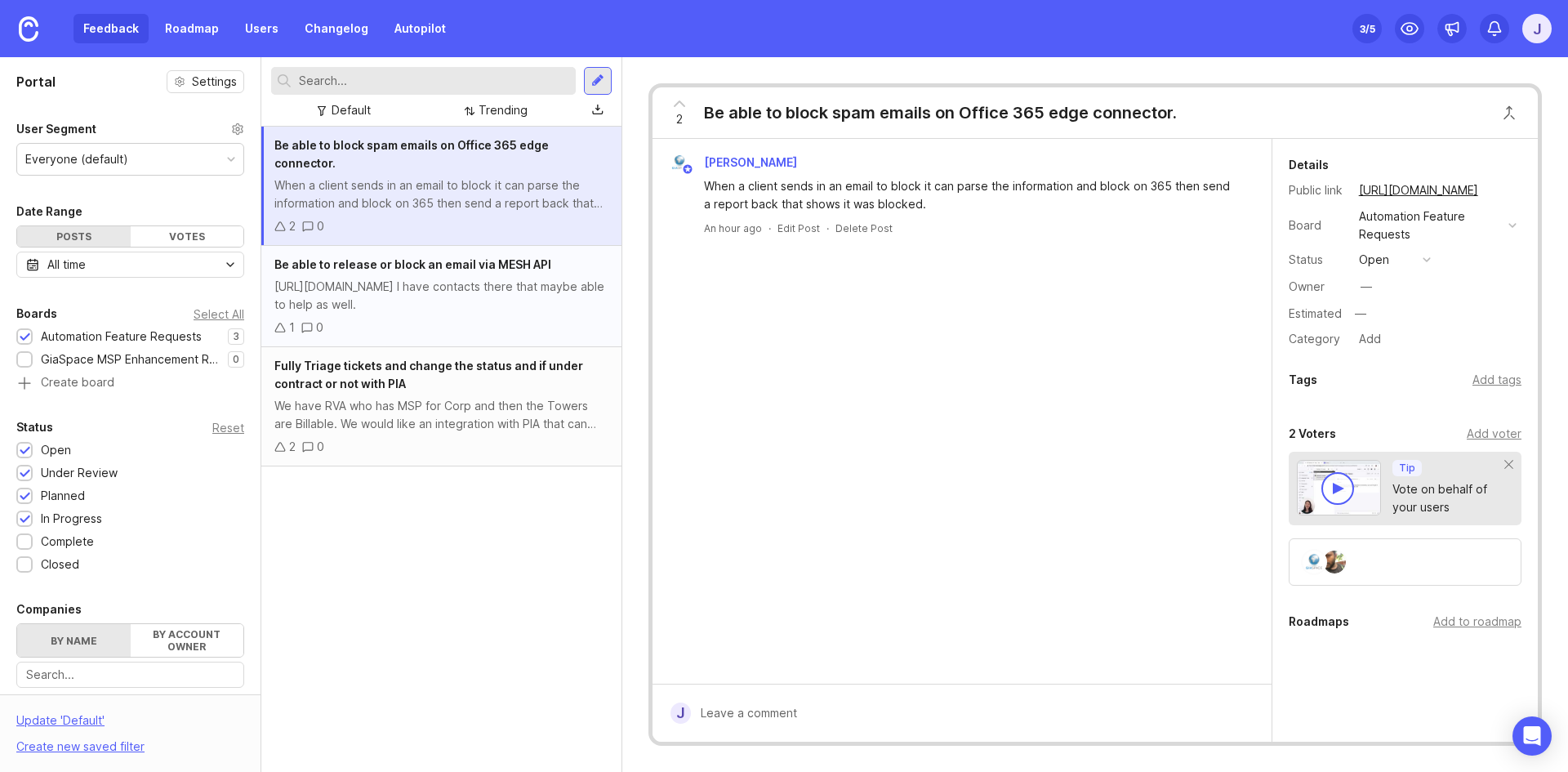
click at [555, 278] on div "[URL][DOMAIN_NAME] I have contacts there that maybe able to help as well." at bounding box center [441, 296] width 334 height 36
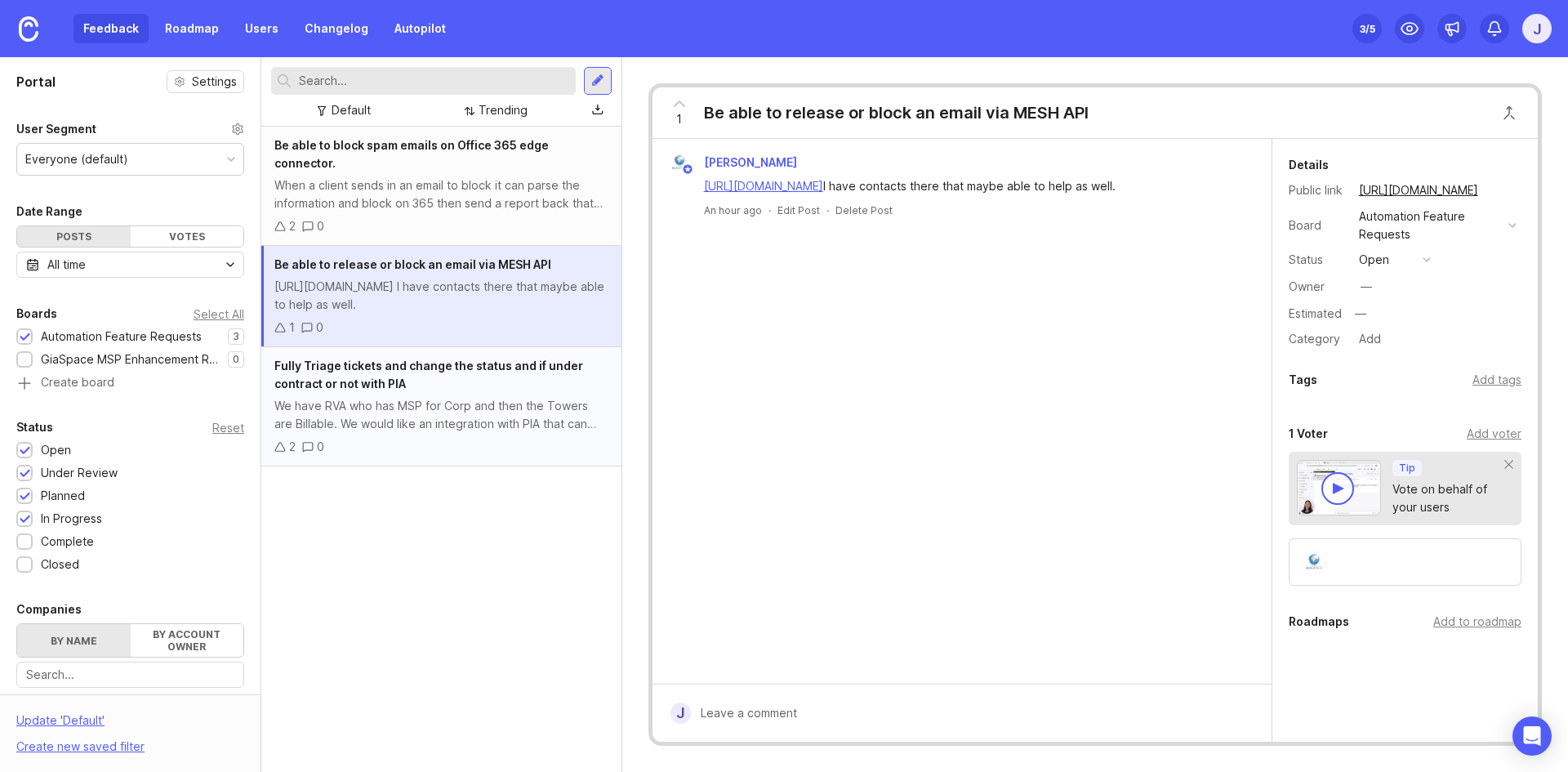
click at [480, 409] on div "We have RVA who has MSP for Corp and then the Towers are Billable. We would lik…" at bounding box center [441, 415] width 334 height 36
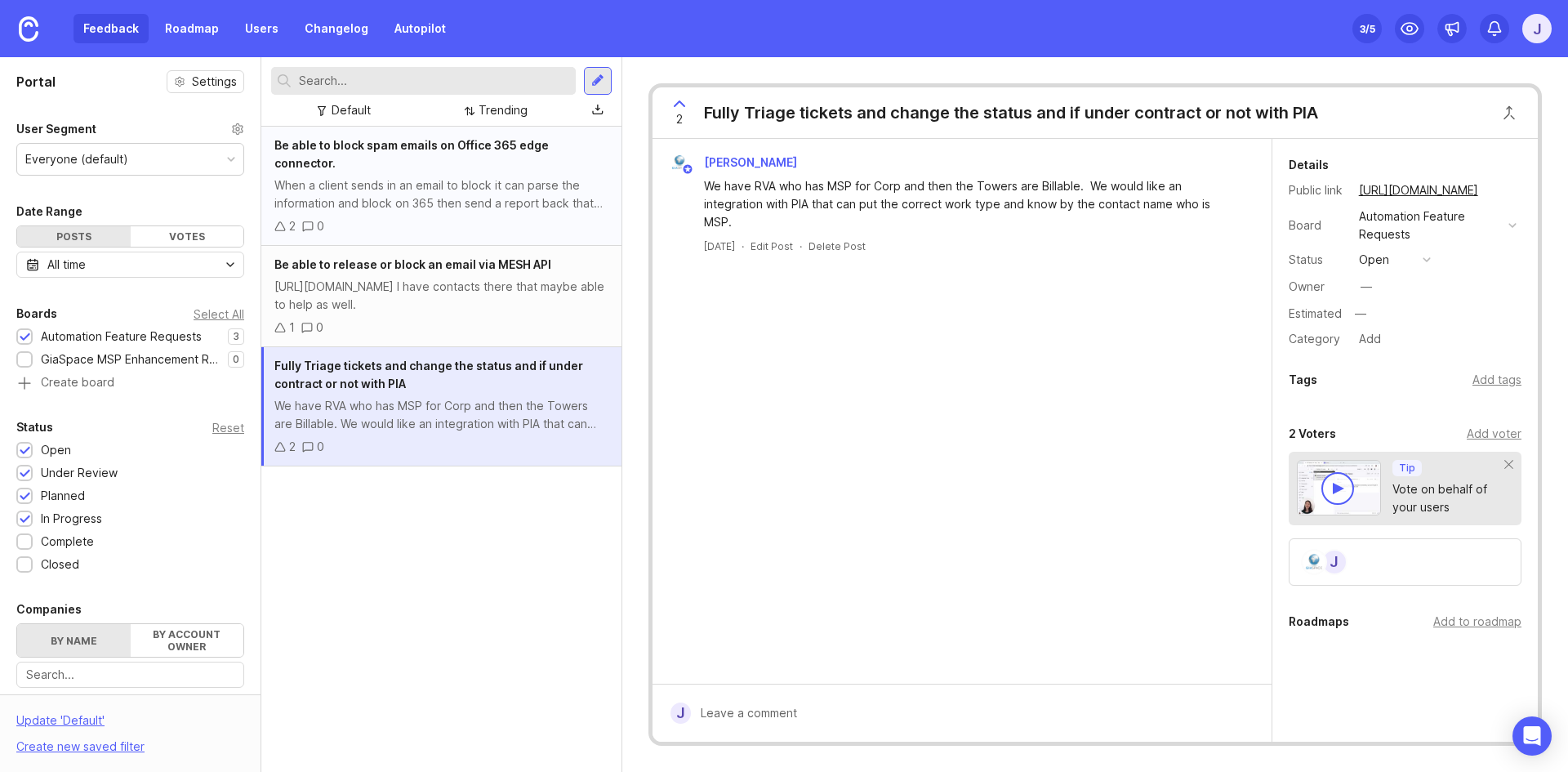
click at [449, 193] on div "When a client sends in an email to block it can parse the information and block…" at bounding box center [441, 194] width 334 height 36
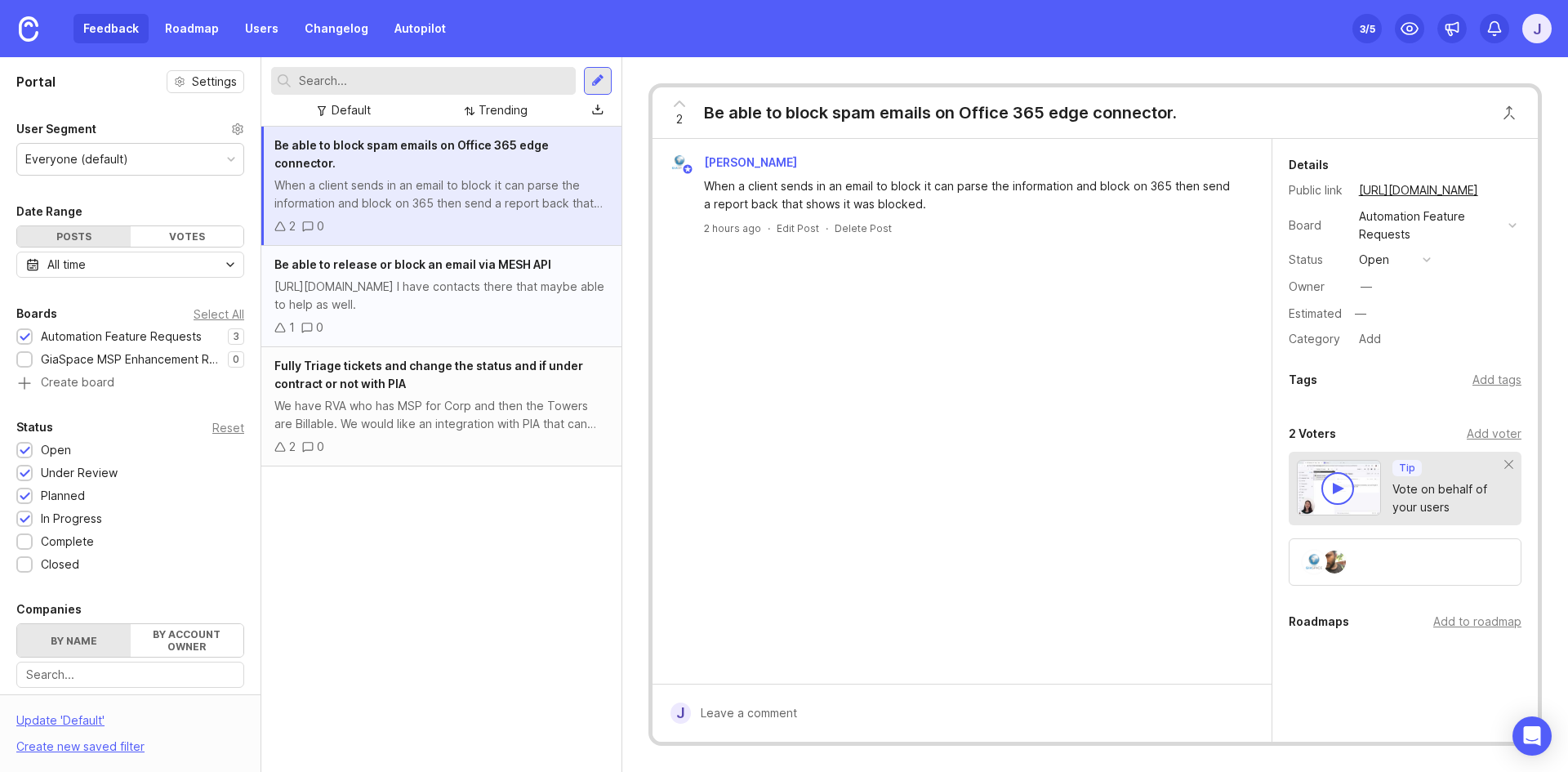
click at [465, 294] on div "[URL][DOMAIN_NAME] I have contacts there that maybe able to help as well." at bounding box center [441, 296] width 334 height 36
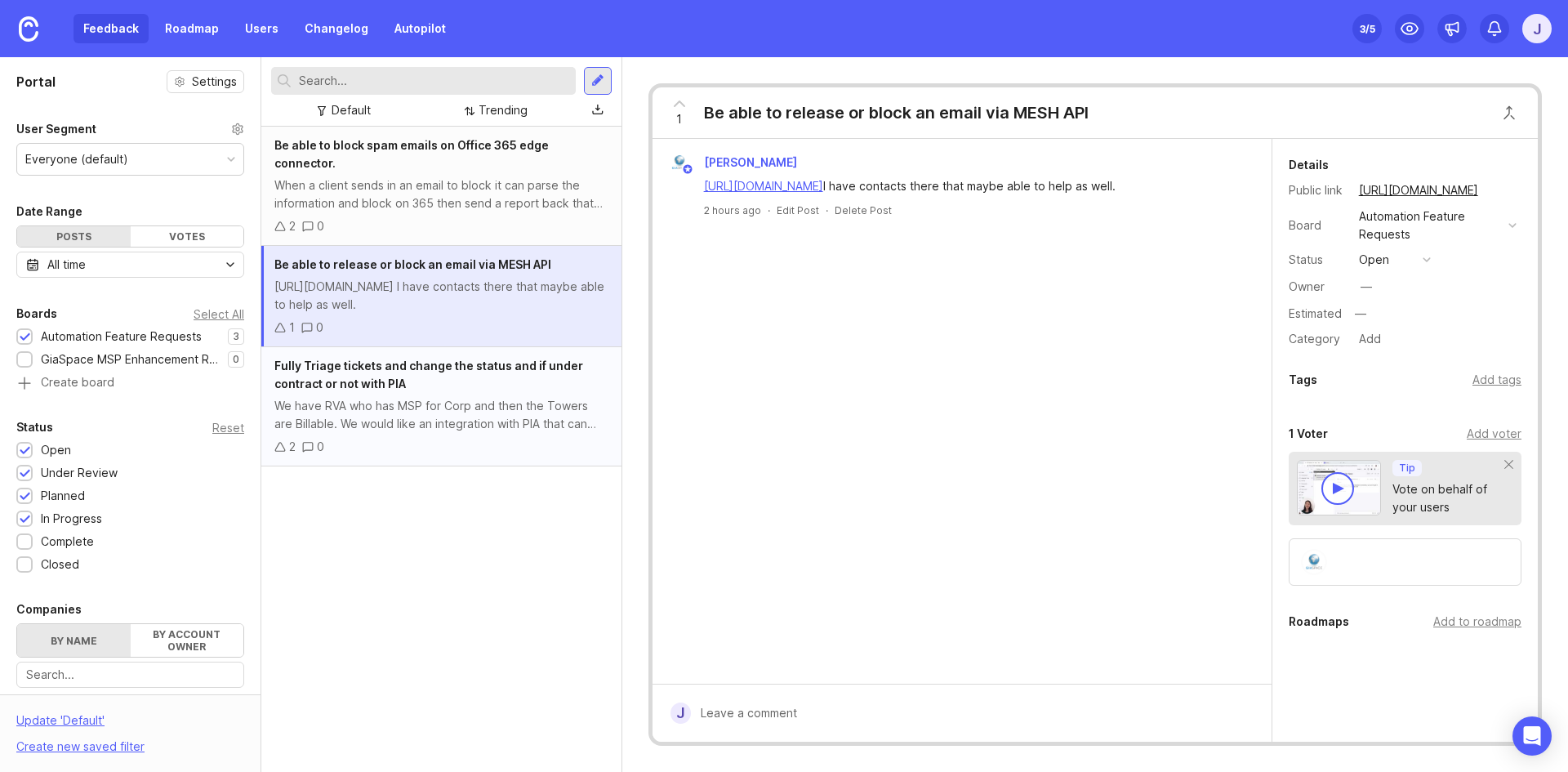
click at [507, 378] on div "Fully Triage tickets and change the status and if under contract or not with PI…" at bounding box center [441, 406] width 360 height 119
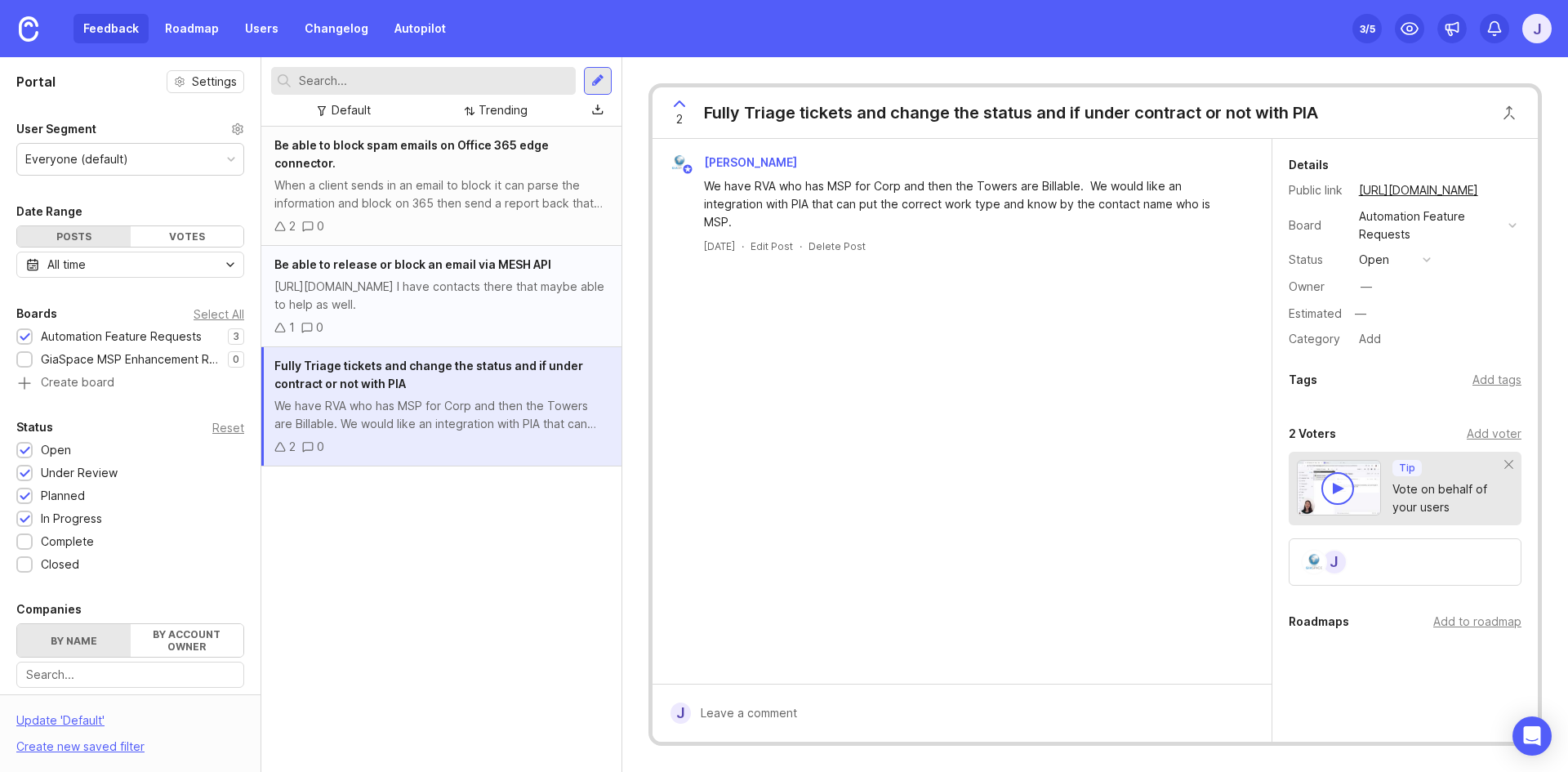
click at [532, 278] on div "[URL][DOMAIN_NAME] I have contacts there that maybe able to help as well." at bounding box center [441, 296] width 334 height 36
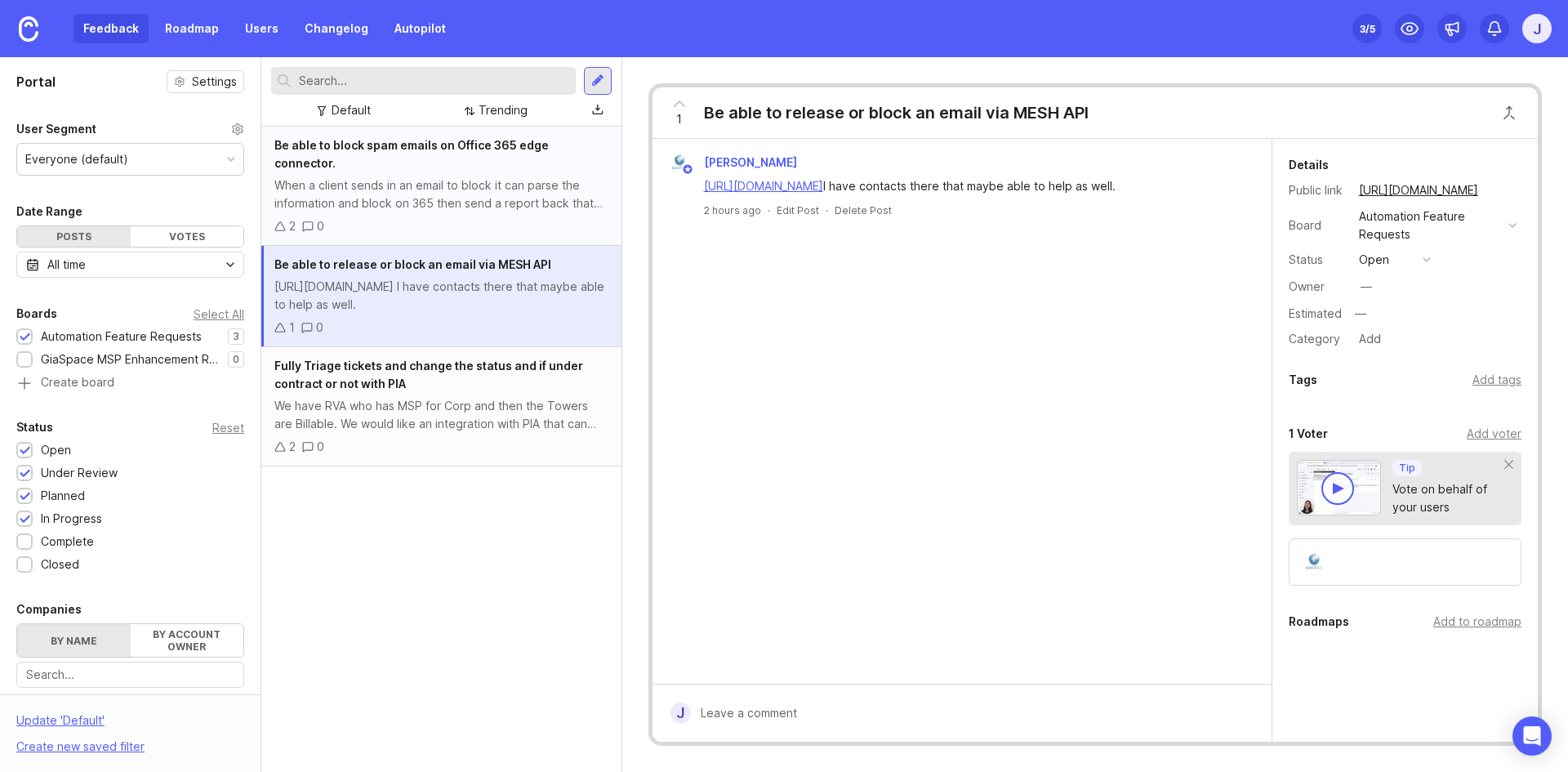
click at [535, 176] on div "When a client sends in an email to block it can parse the information and block…" at bounding box center [441, 194] width 334 height 36
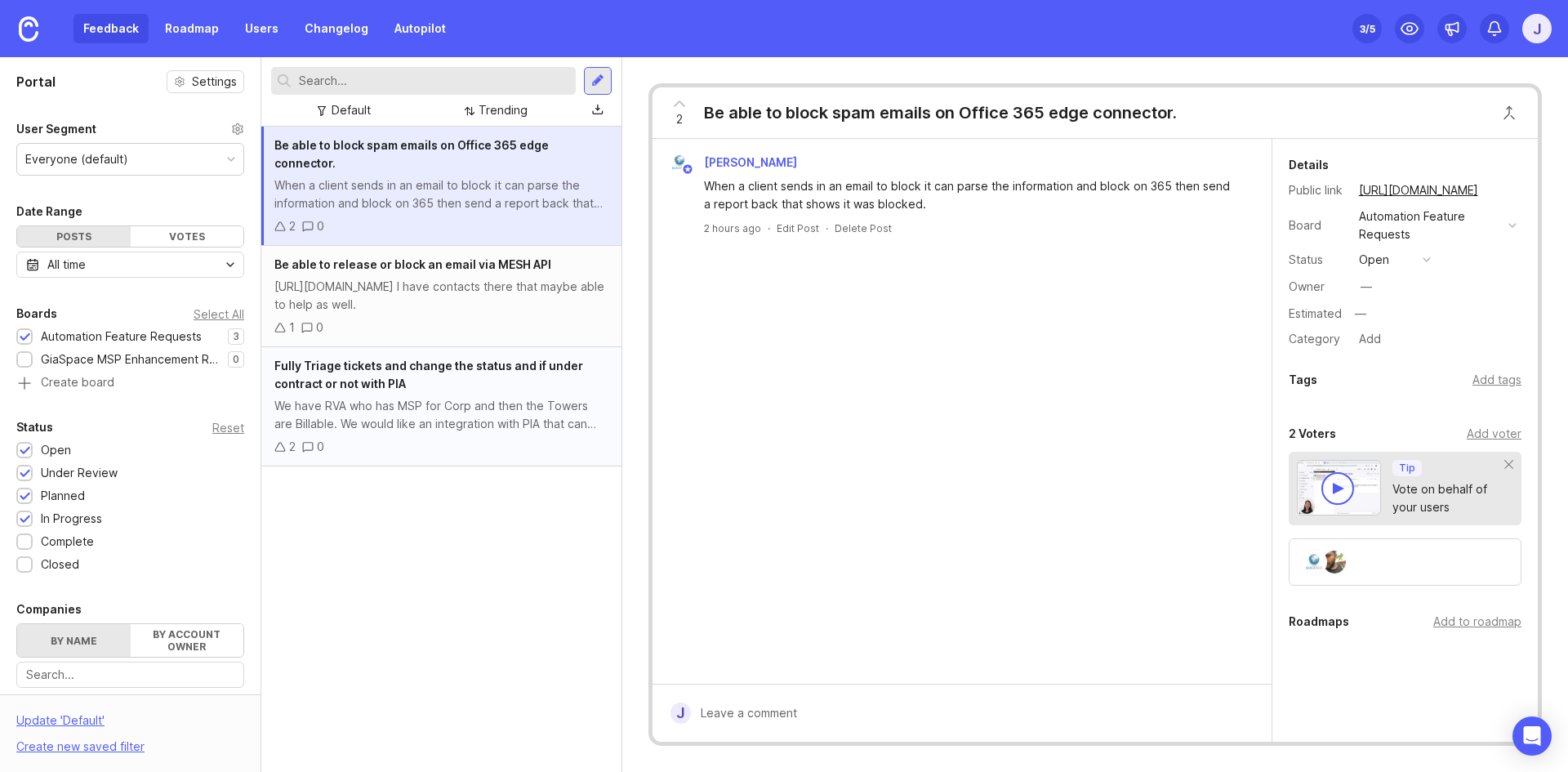
click at [517, 368] on div "Fully Triage tickets and change the status and if under contract or not with PIA" at bounding box center [441, 375] width 334 height 36
